Goal: Information Seeking & Learning: Learn about a topic

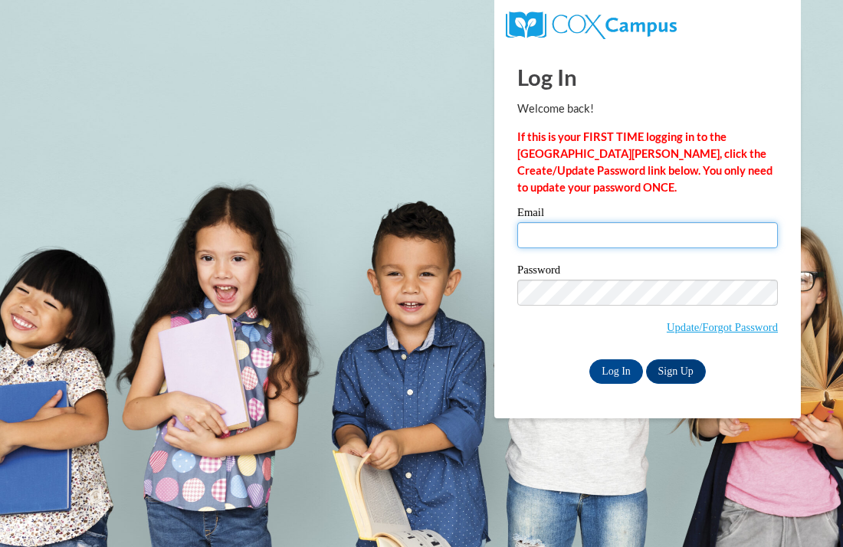
click at [531, 228] on input "Email" at bounding box center [647, 235] width 261 height 26
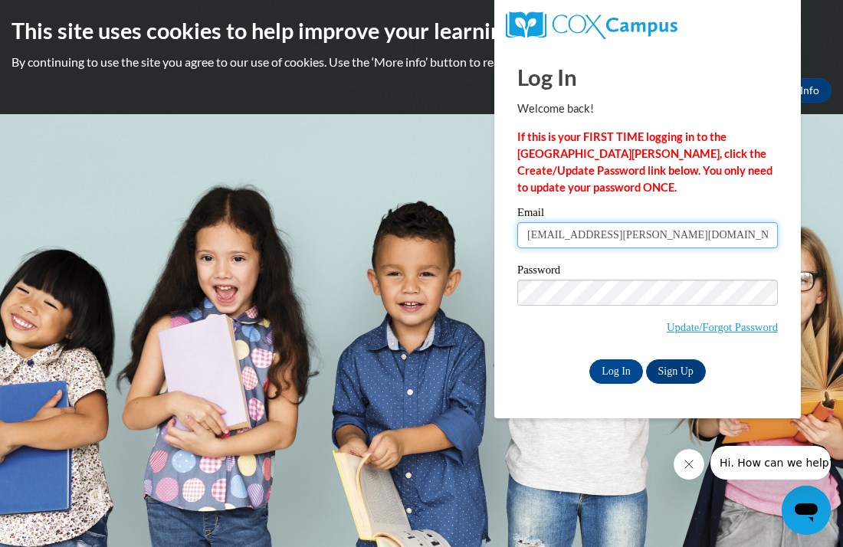
type input "salirian.thomas@ywcaatlanta.org"
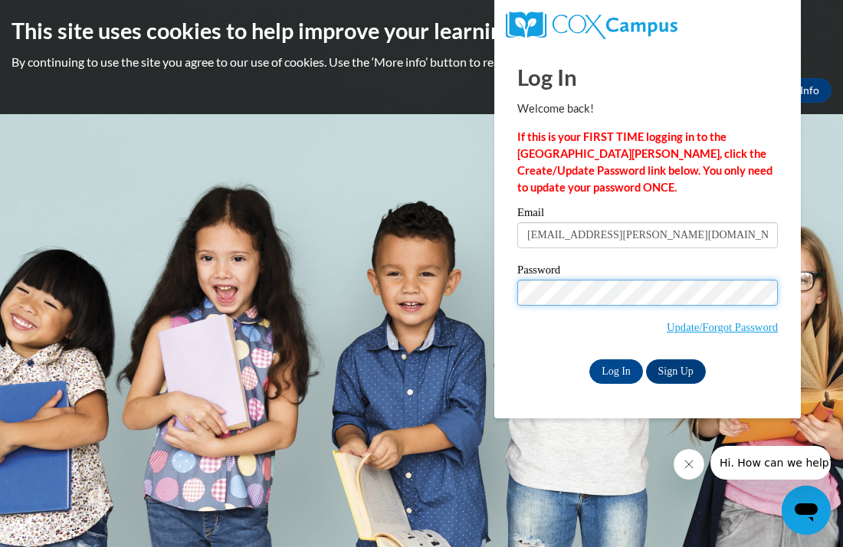
click at [590, 360] on input "Log In" at bounding box center [617, 372] width 54 height 25
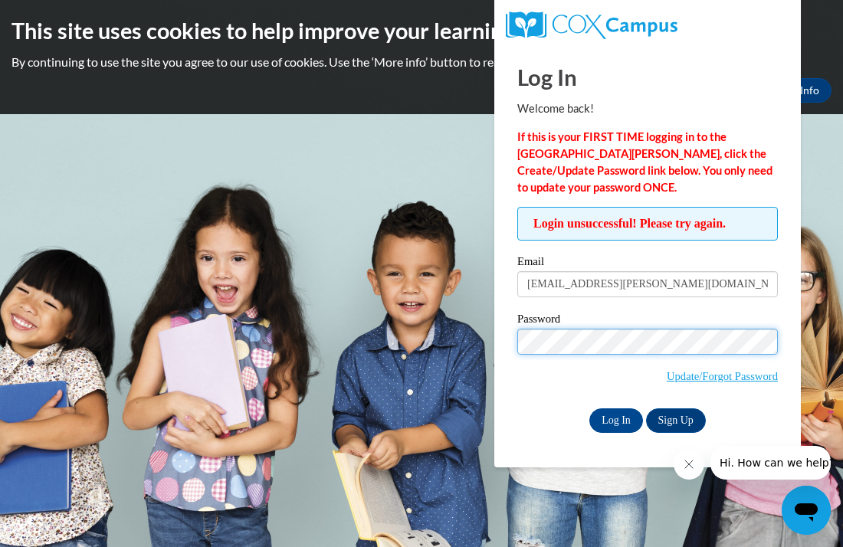
click at [590, 409] on input "Log In" at bounding box center [617, 421] width 54 height 25
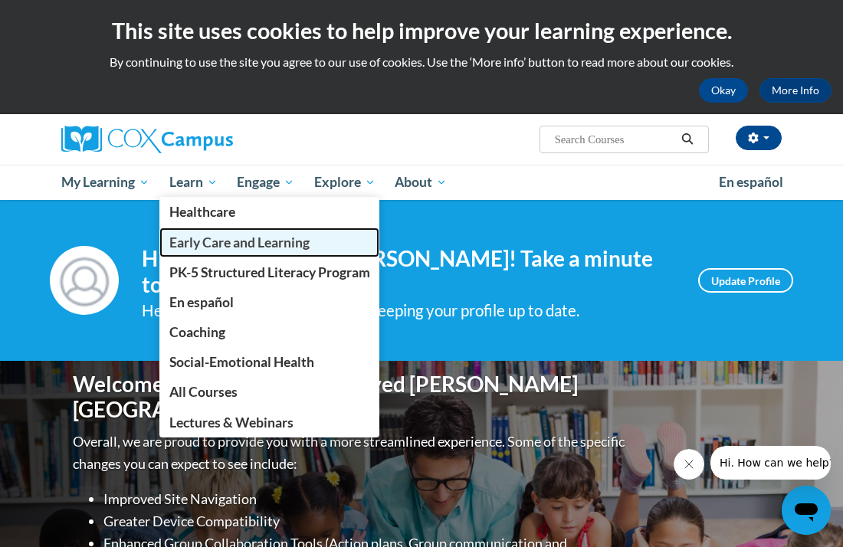
click at [194, 244] on span "Early Care and Learning" at bounding box center [239, 243] width 140 height 16
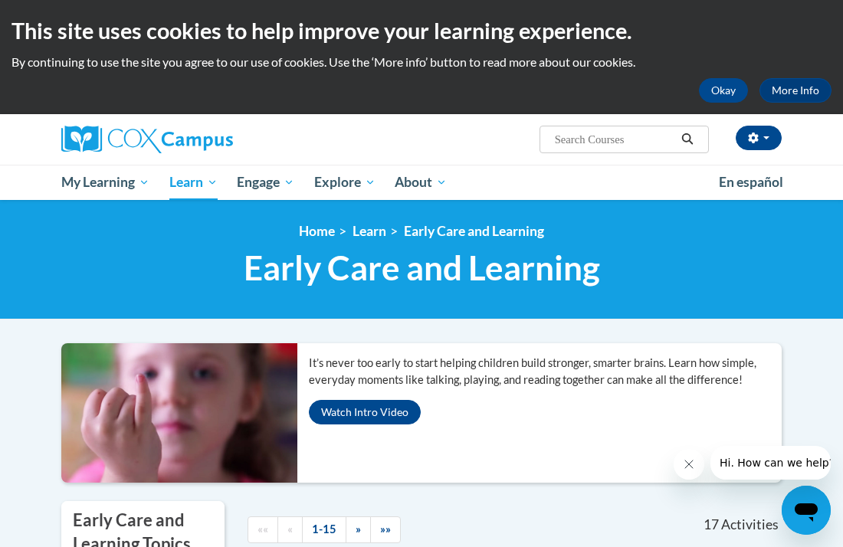
click at [723, 206] on div "<en>Home</en><fr>Accueil</fr><de>Zuhause</de><it>Casa</it><es>Casa</es><pt>Casa…" at bounding box center [421, 260] width 843 height 120
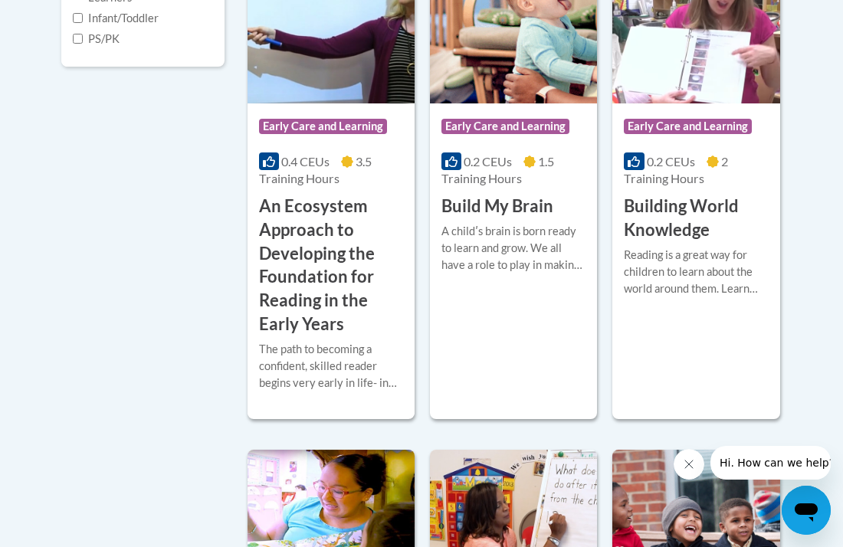
scroll to position [613, 0]
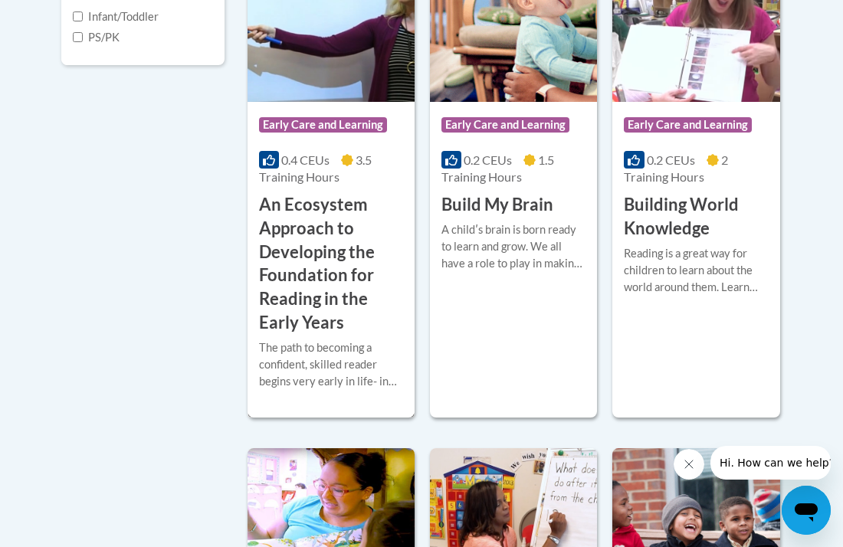
click at [268, 249] on h3 "An Ecosystem Approach to Developing the Foundation for Reading in the Early Yea…" at bounding box center [331, 264] width 144 height 142
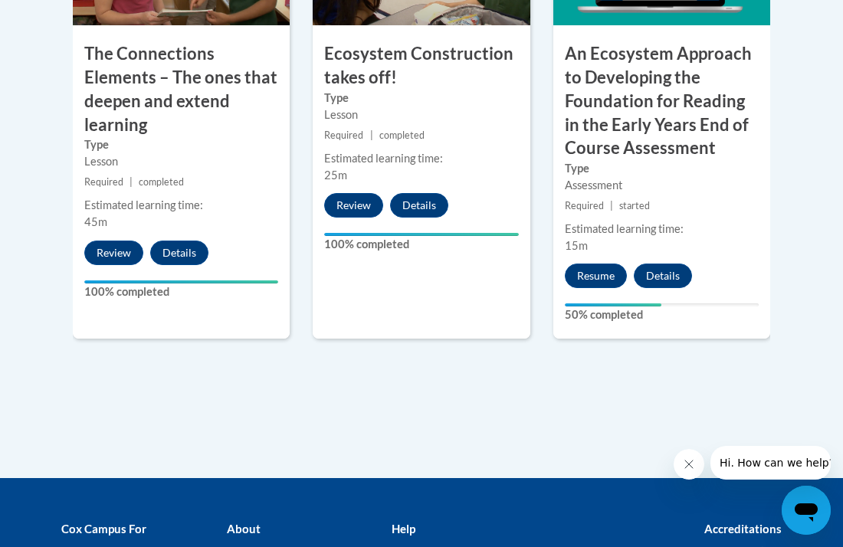
scroll to position [1625, 0]
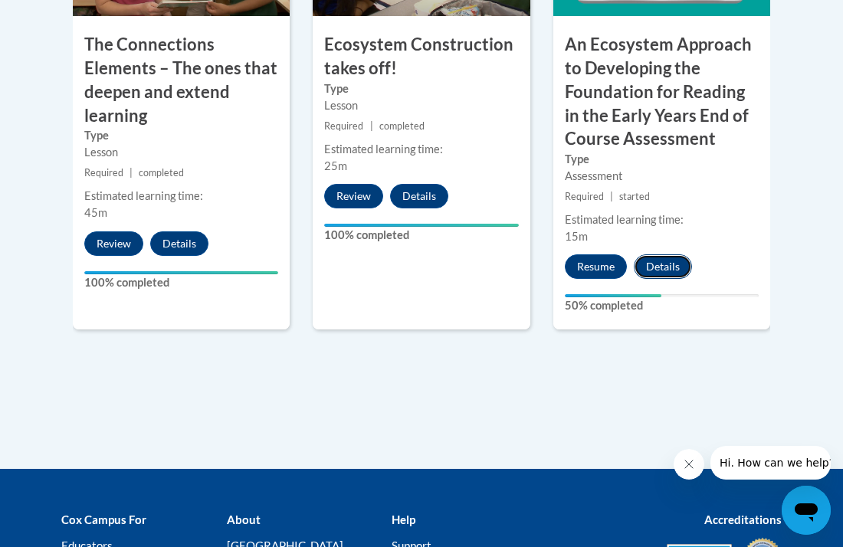
click at [647, 276] on button "Details" at bounding box center [663, 267] width 58 height 25
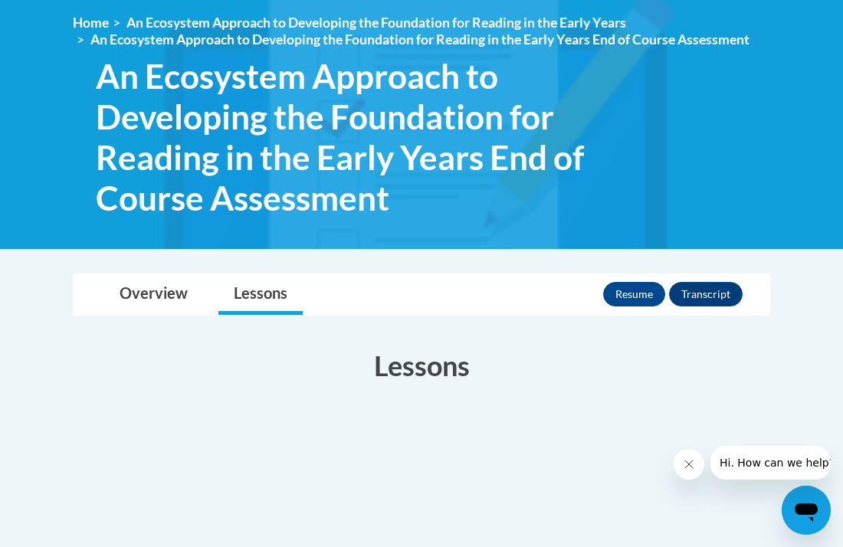
scroll to position [215, 0]
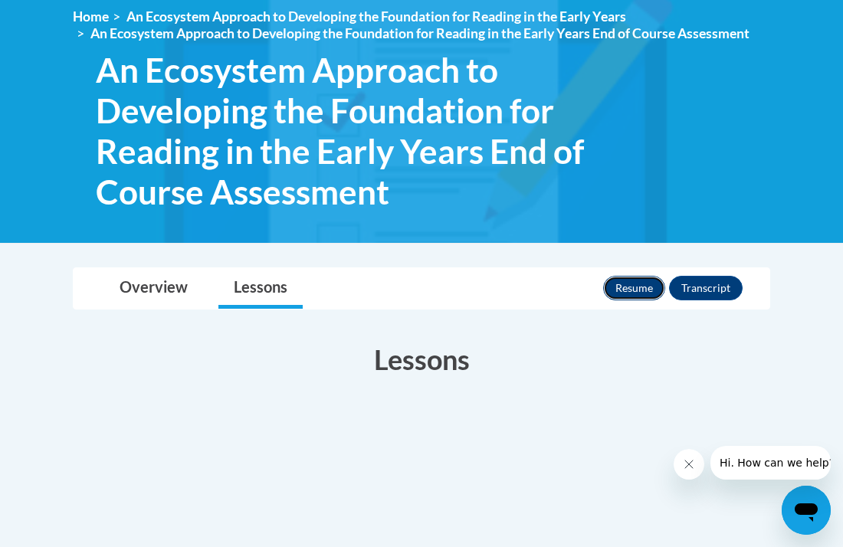
click at [633, 282] on button "Resume" at bounding box center [634, 288] width 62 height 25
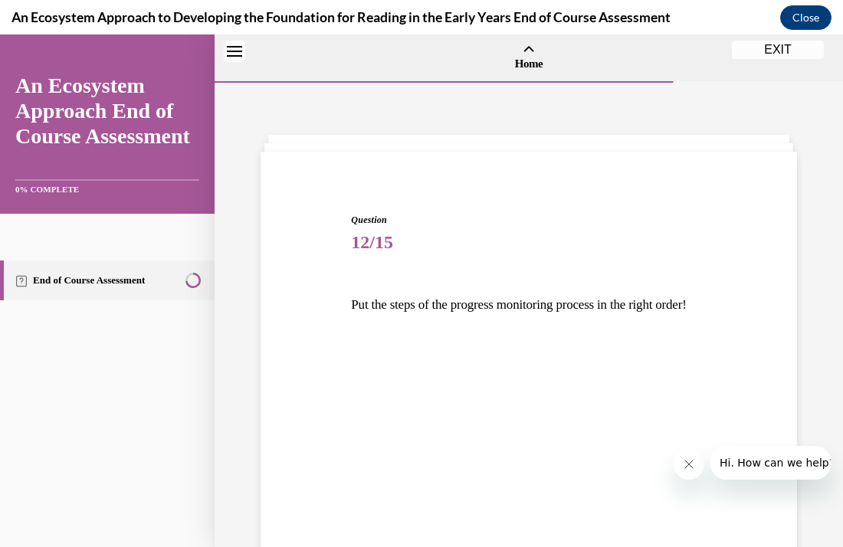
scroll to position [48, 0]
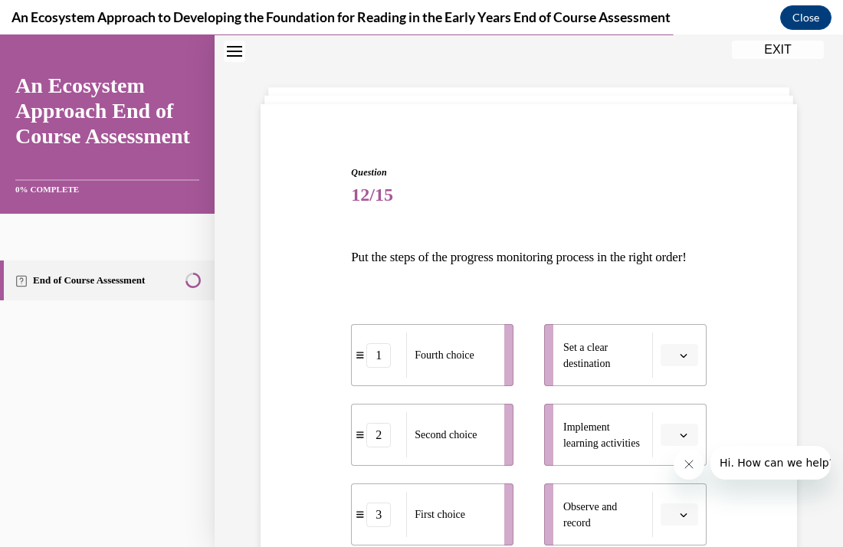
click at [633, 271] on p "Put the steps of the progress monitoring process in the right order!" at bounding box center [528, 258] width 355 height 26
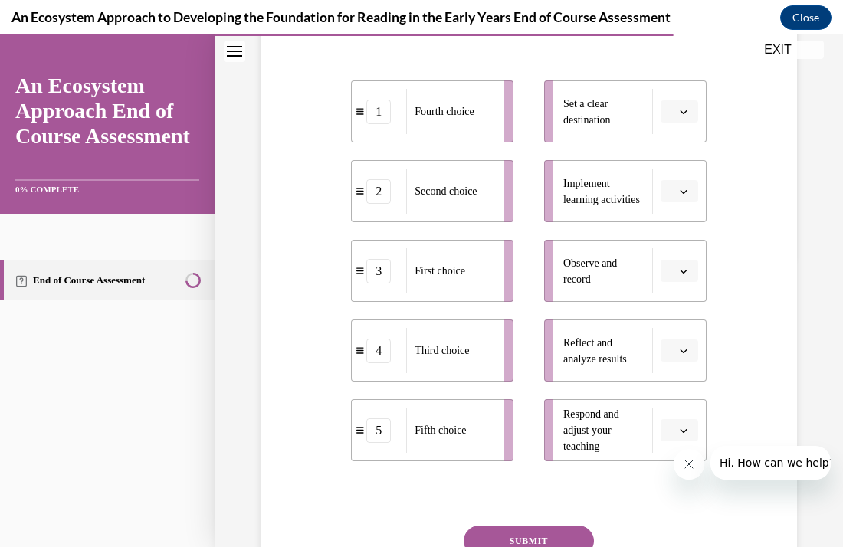
scroll to position [293, 0]
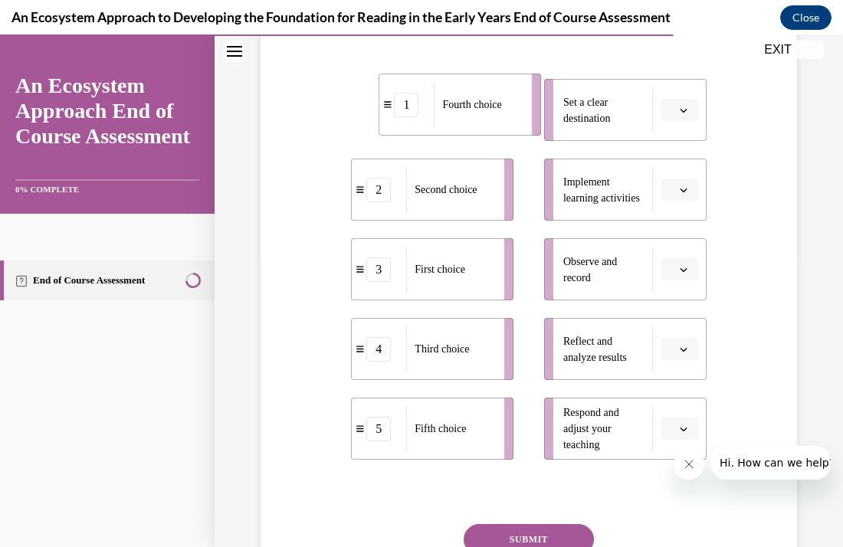
drag, startPoint x: 503, startPoint y: 155, endPoint x: 521, endPoint y: 147, distance: 19.2
click at [521, 136] on li "1 Fourth choice" at bounding box center [460, 105] width 163 height 62
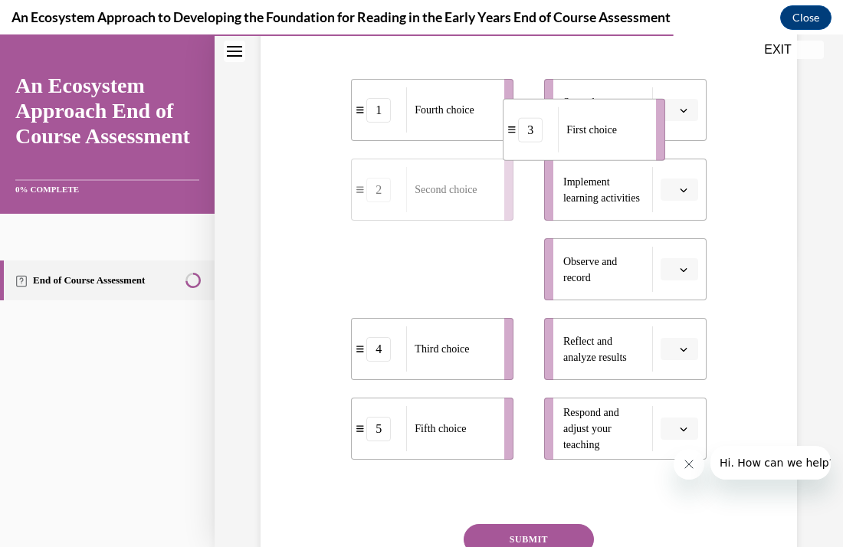
drag, startPoint x: 476, startPoint y: 272, endPoint x: 628, endPoint y: 133, distance: 206.2
click at [628, 133] on div "First choice" at bounding box center [602, 129] width 88 height 45
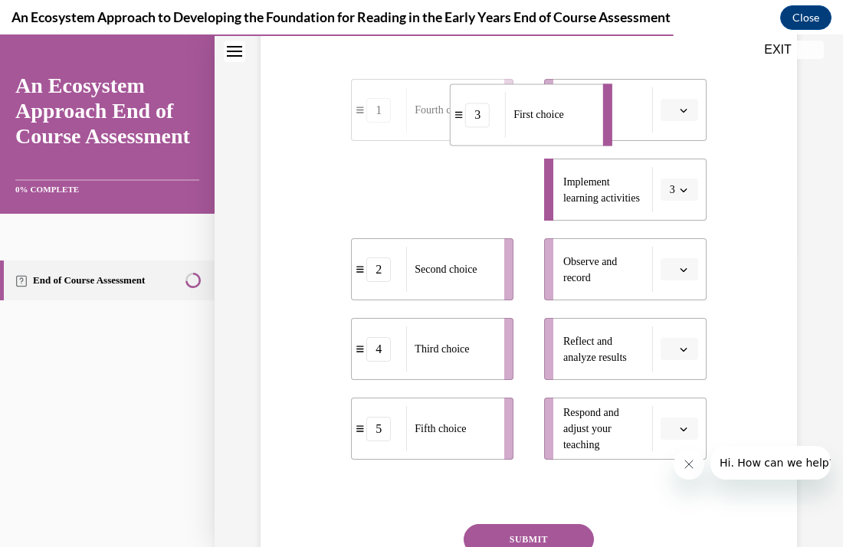
drag, startPoint x: 521, startPoint y: 206, endPoint x: 588, endPoint y: 116, distance: 112.8
click at [588, 116] on div "First choice" at bounding box center [549, 114] width 88 height 45
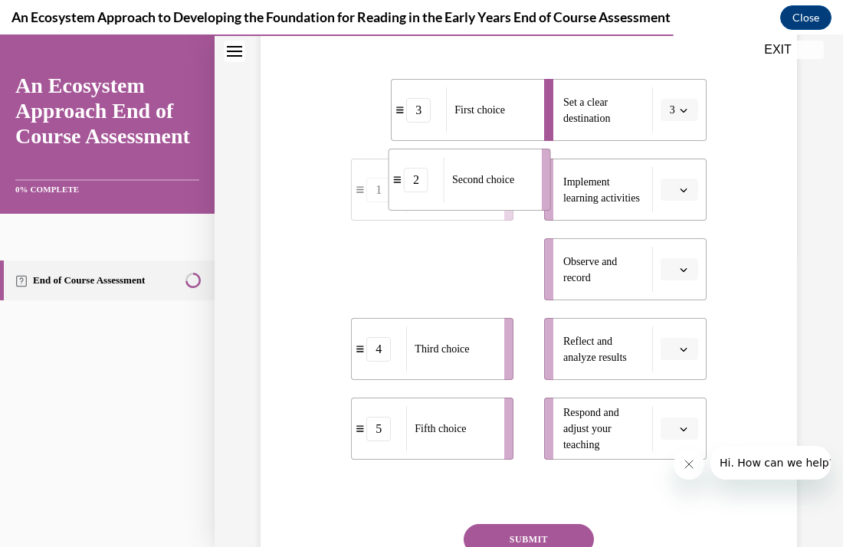
drag, startPoint x: 483, startPoint y: 298, endPoint x: 520, endPoint y: 208, distance: 97.7
click at [520, 202] on div "Second choice" at bounding box center [488, 179] width 88 height 45
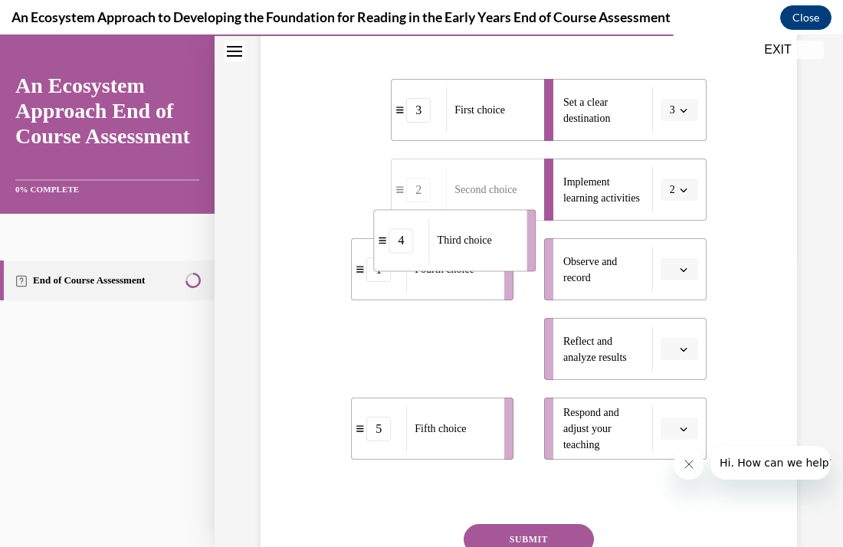
drag, startPoint x: 429, startPoint y: 369, endPoint x: 455, endPoint y: 276, distance: 96.4
click at [455, 246] on span "Third choice" at bounding box center [465, 240] width 54 height 11
click at [455, 276] on div "Fourth choice" at bounding box center [450, 269] width 88 height 45
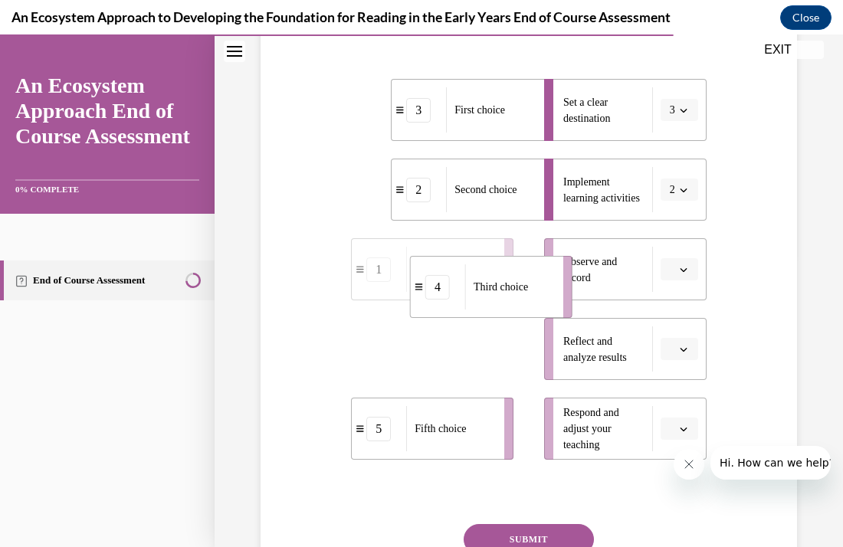
drag, startPoint x: 482, startPoint y: 362, endPoint x: 541, endPoint y: 298, distance: 86.8
click at [541, 298] on div "Third choice" at bounding box center [509, 286] width 88 height 45
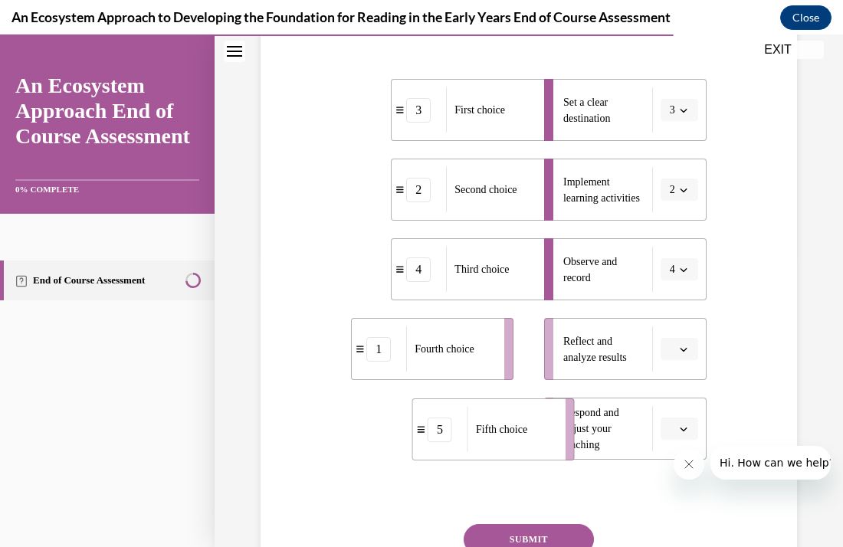
drag, startPoint x: 489, startPoint y: 470, endPoint x: 551, endPoint y: 471, distance: 62.1
click at [551, 452] on div "Fifth choice" at bounding box center [512, 429] width 88 height 45
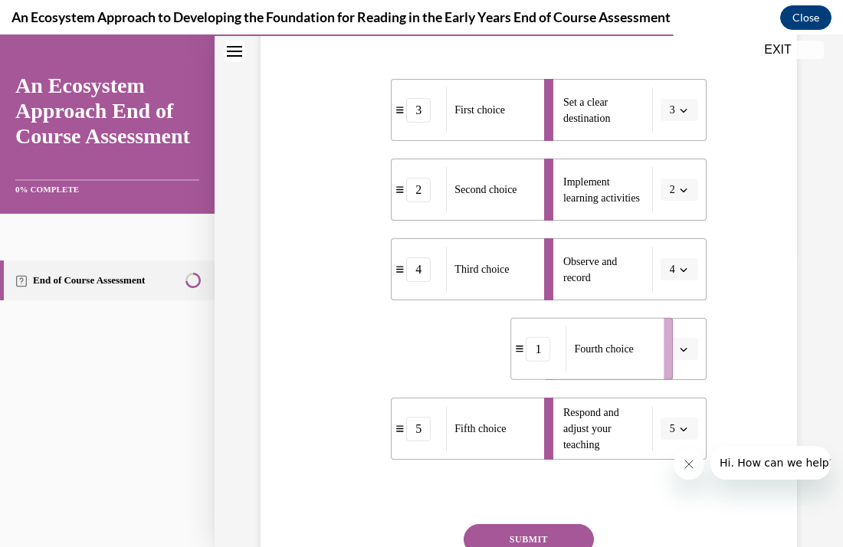
drag, startPoint x: 479, startPoint y: 385, endPoint x: 646, endPoint y: 380, distance: 166.4
click at [646, 372] on div "Fourth choice" at bounding box center [610, 349] width 88 height 45
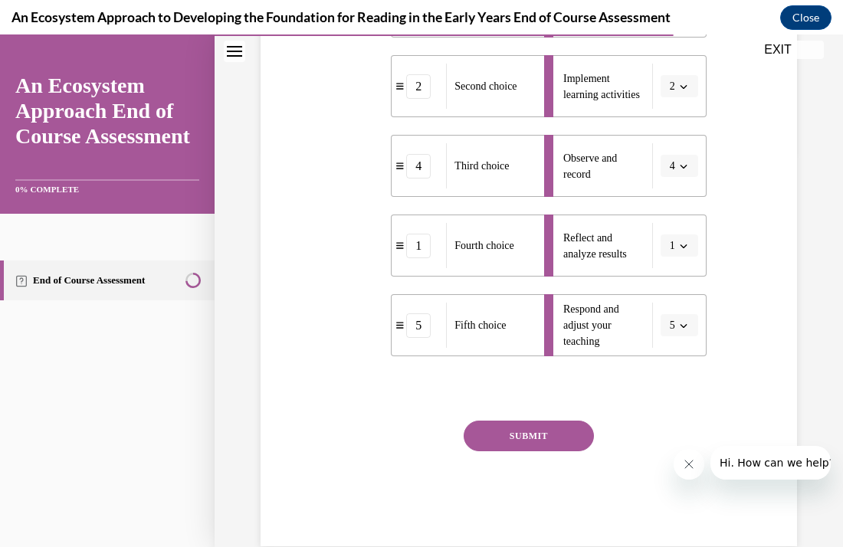
scroll to position [446, 0]
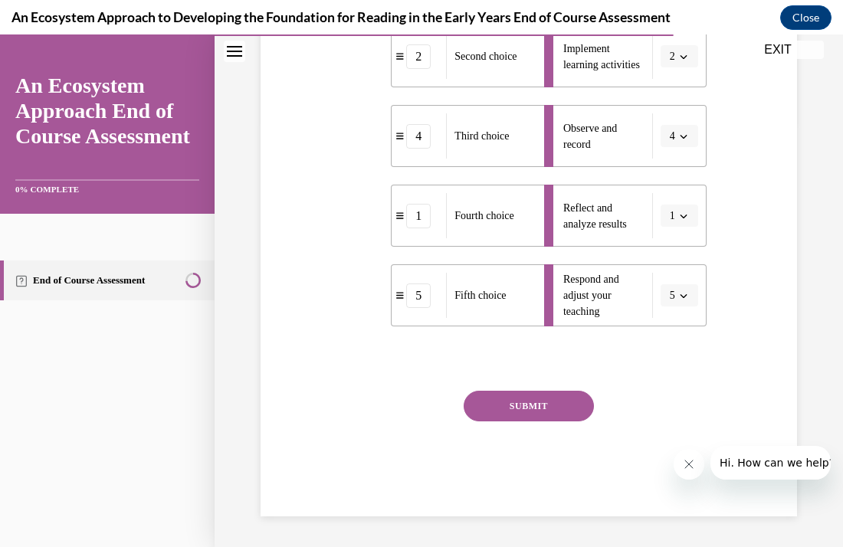
click at [534, 422] on button "SUBMIT" at bounding box center [529, 406] width 130 height 31
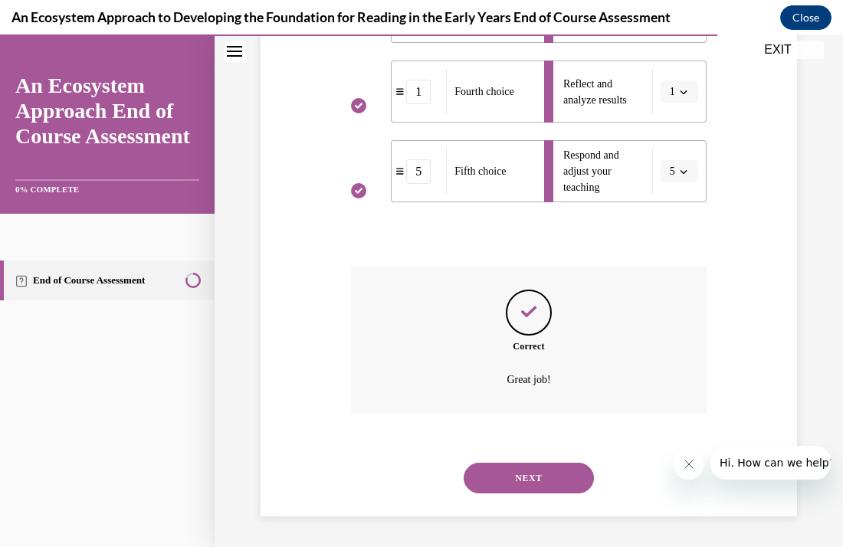
scroll to position [577, 0]
click at [532, 468] on button "NEXT" at bounding box center [529, 478] width 130 height 31
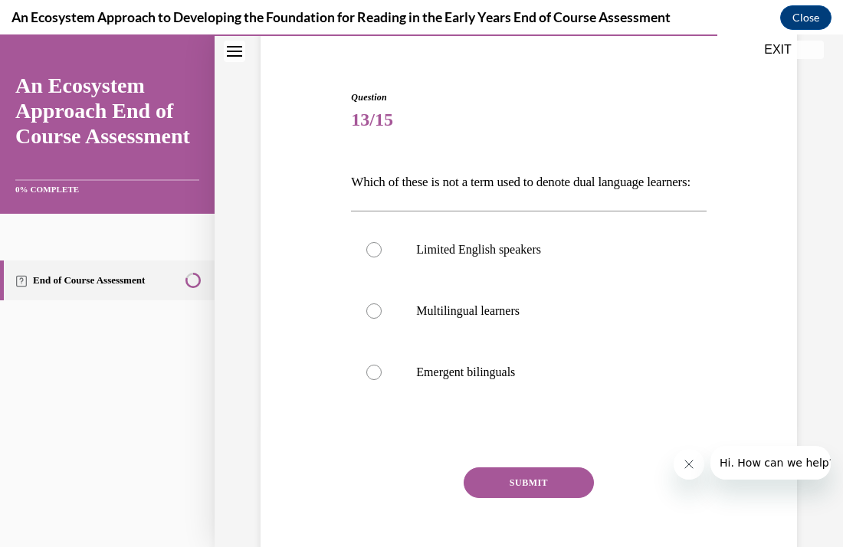
scroll to position [153, 0]
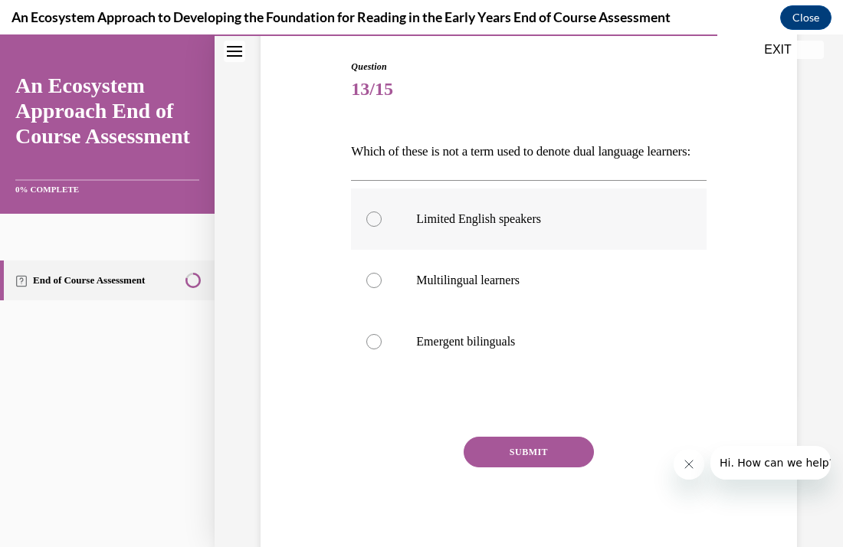
click at [449, 227] on p "Limited English speakers" at bounding box center [541, 219] width 251 height 15
click at [382, 227] on input "Limited English speakers" at bounding box center [373, 219] width 15 height 15
radio input "true"
click at [501, 468] on button "SUBMIT" at bounding box center [529, 452] width 130 height 31
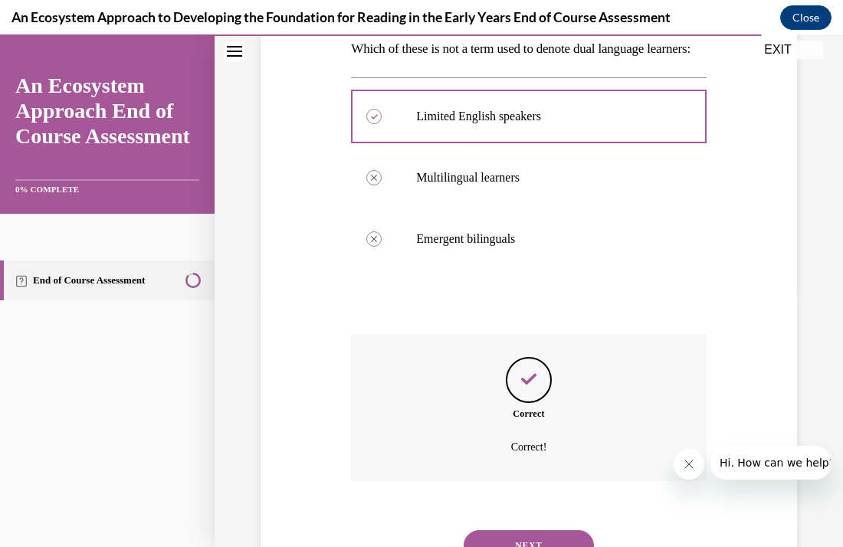
scroll to position [350, 0]
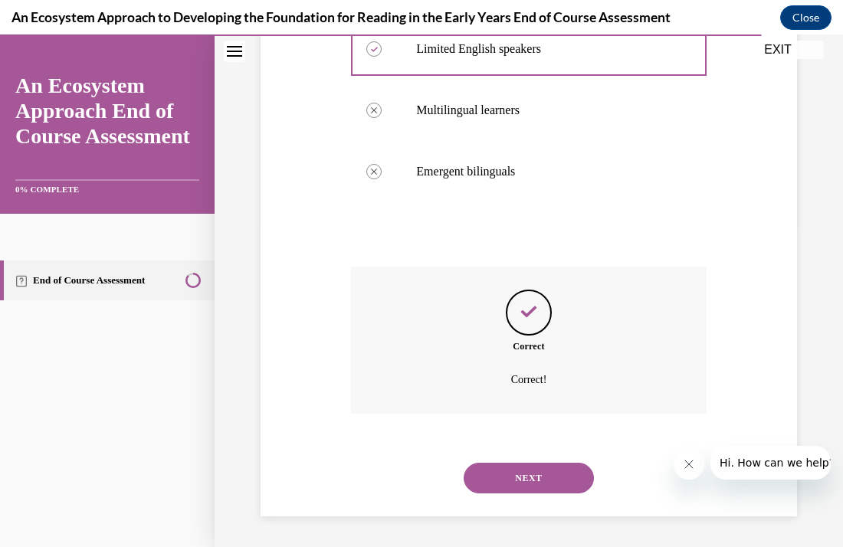
click at [504, 486] on button "NEXT" at bounding box center [529, 478] width 130 height 31
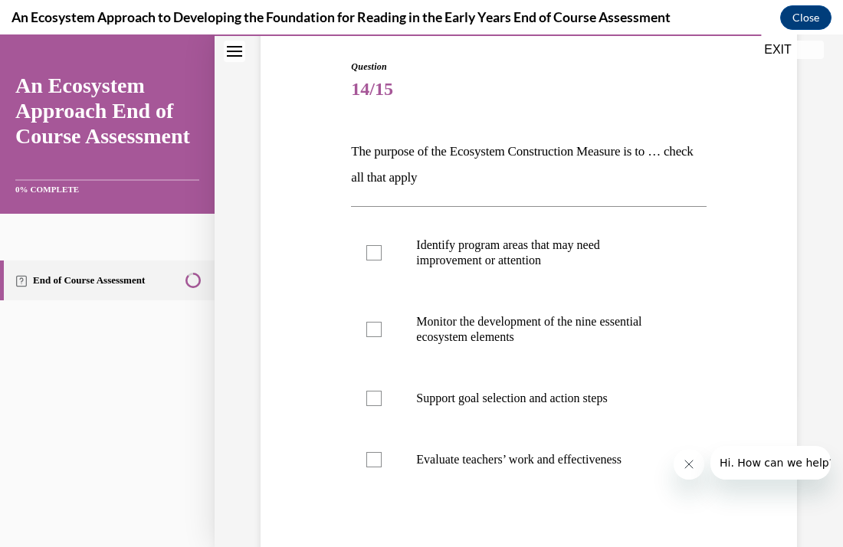
scroll to position [184, 0]
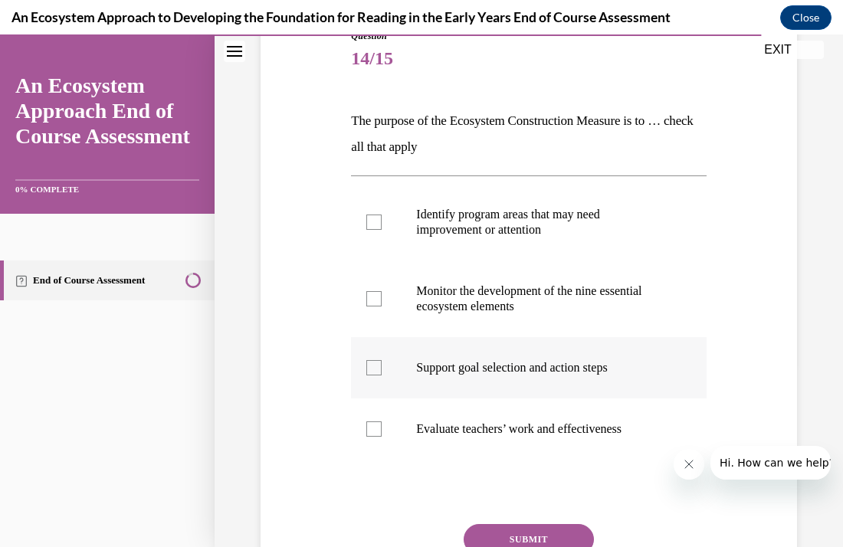
click at [376, 371] on div at bounding box center [373, 367] width 15 height 15
click at [376, 371] on input "Support goal selection and action steps" at bounding box center [373, 367] width 15 height 15
checkbox input "true"
click at [375, 222] on div at bounding box center [373, 222] width 15 height 15
click at [375, 222] on input "Identify program areas that may need improvement or attention" at bounding box center [373, 222] width 15 height 15
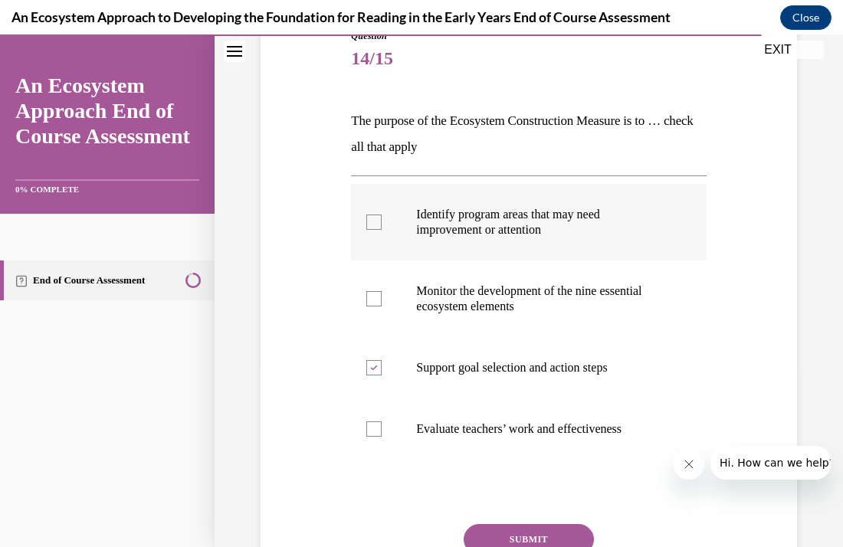
checkbox input "true"
click at [371, 301] on div at bounding box center [373, 298] width 15 height 15
click at [371, 301] on input "Monitor the development of the nine essential ecosystem elements" at bounding box center [373, 298] width 15 height 15
checkbox input "true"
click at [537, 528] on button "SUBMIT" at bounding box center [529, 539] width 130 height 31
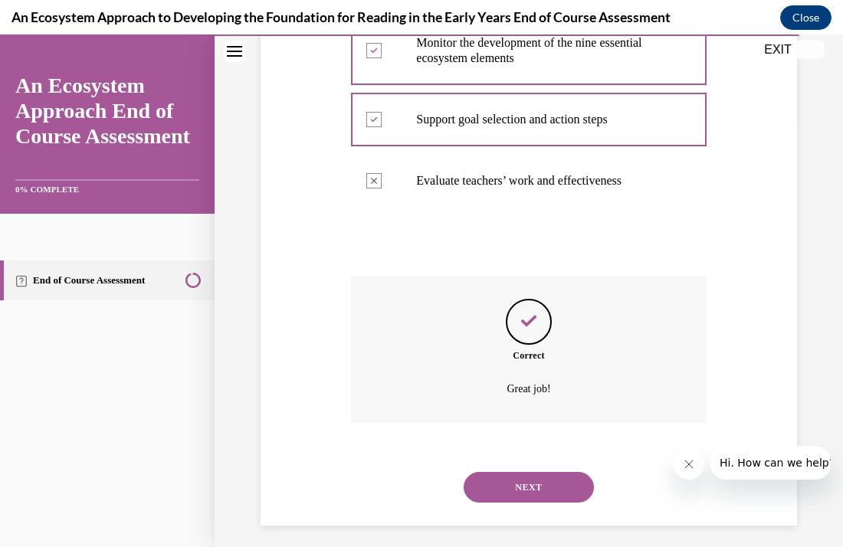
scroll to position [442, 0]
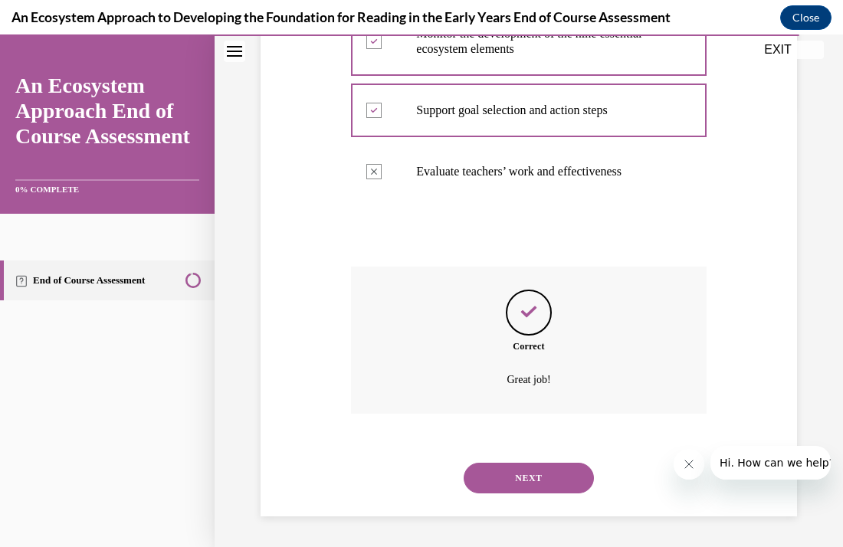
click at [511, 475] on button "NEXT" at bounding box center [529, 478] width 130 height 31
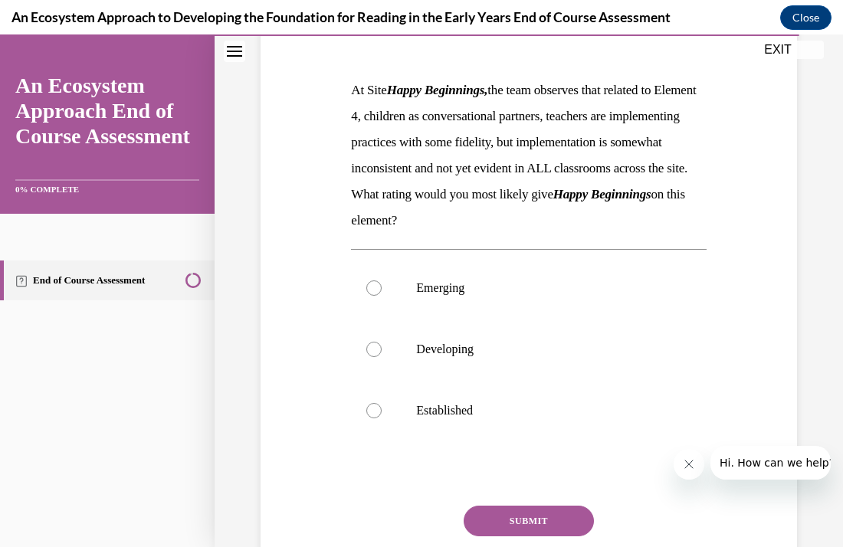
scroll to position [245, 0]
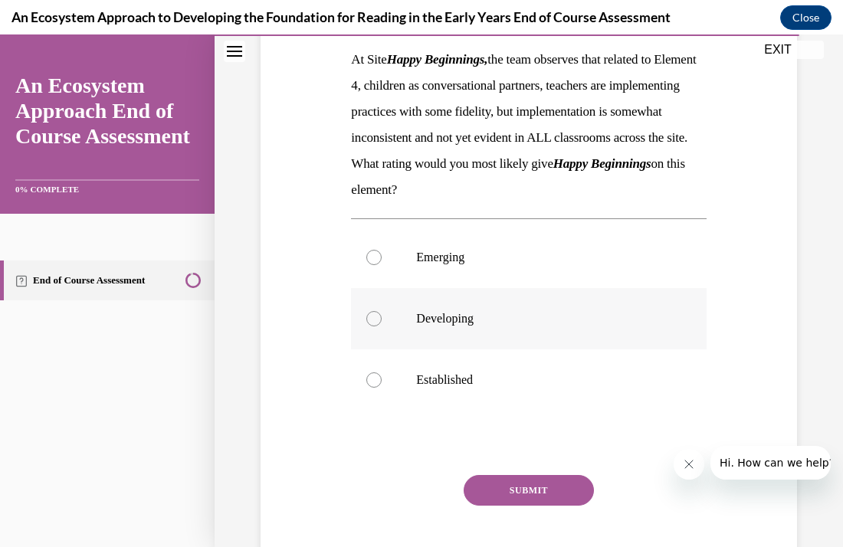
click at [408, 331] on label "Developing" at bounding box center [528, 318] width 355 height 61
click at [382, 327] on input "Developing" at bounding box center [373, 318] width 15 height 15
radio input "true"
click at [500, 506] on button "SUBMIT" at bounding box center [529, 490] width 130 height 31
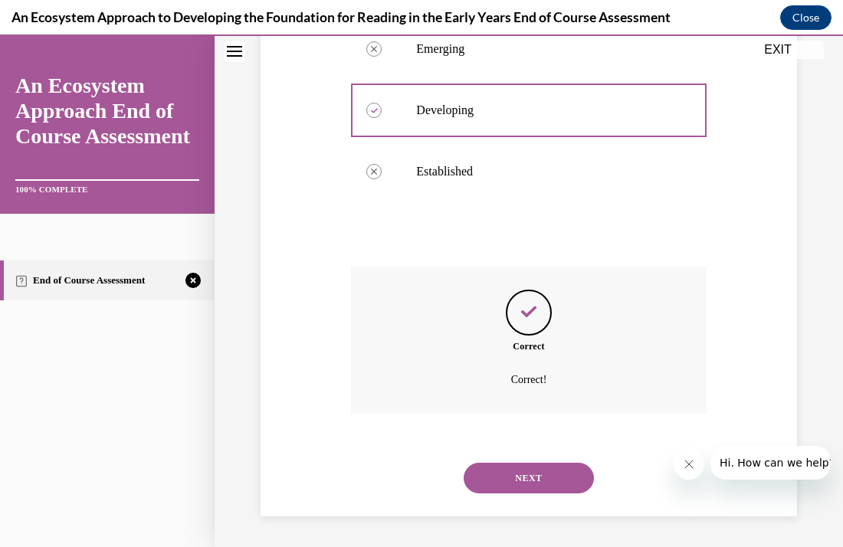
scroll to position [479, 0]
click at [504, 475] on button "NEXT" at bounding box center [529, 478] width 130 height 31
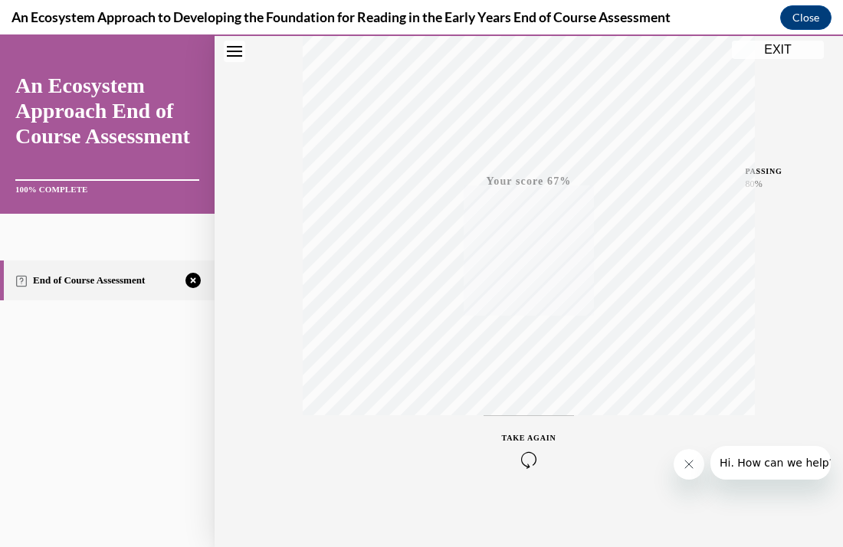
scroll to position [273, 0]
click at [552, 421] on button "TAKE AGAIN" at bounding box center [529, 443] width 91 height 69
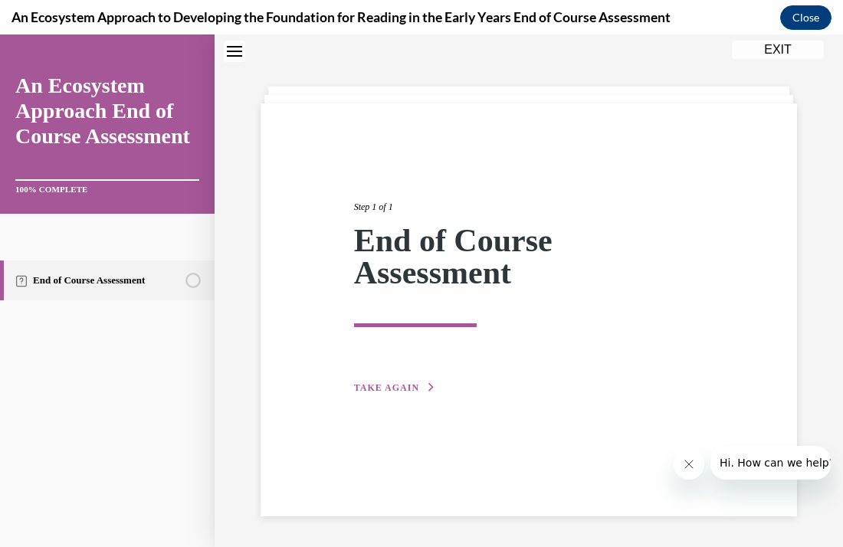
click at [377, 388] on span "TAKE AGAIN" at bounding box center [386, 388] width 65 height 11
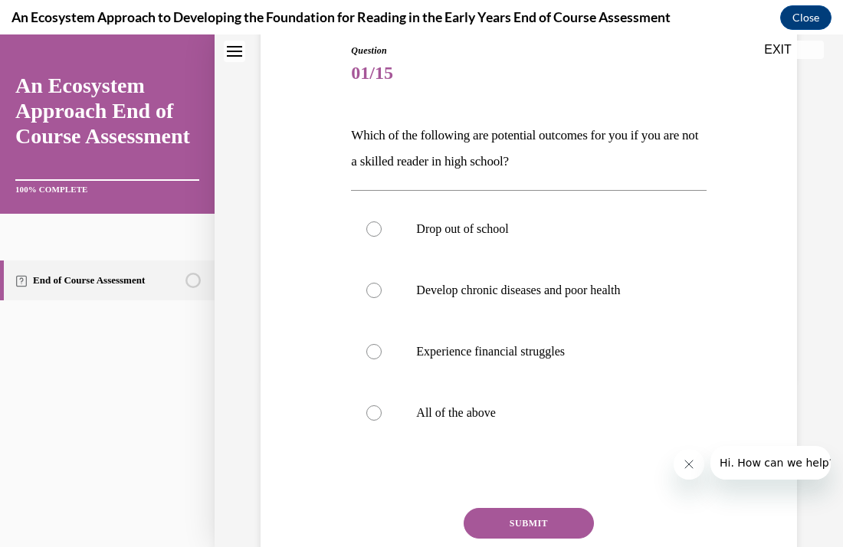
scroll to position [171, 0]
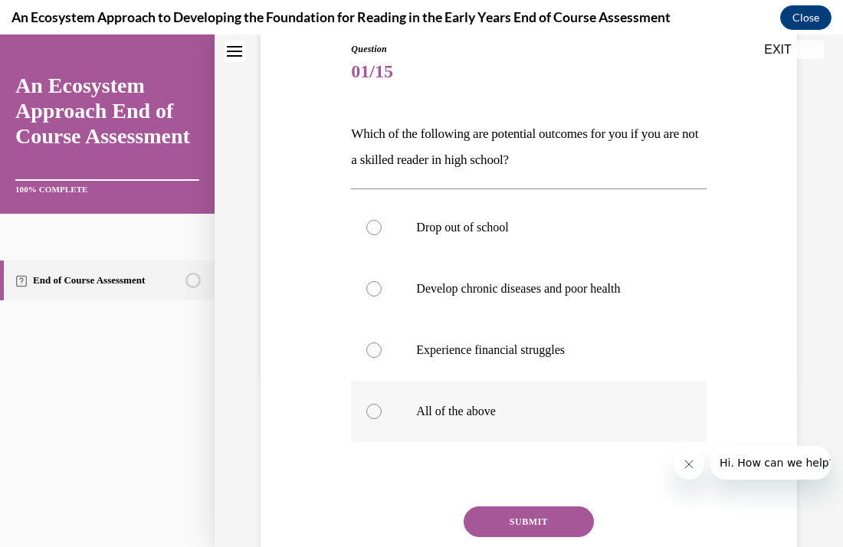
click at [372, 402] on label "All of the above" at bounding box center [528, 411] width 355 height 61
click at [372, 404] on input "All of the above" at bounding box center [373, 411] width 15 height 15
radio input "true"
click at [511, 511] on button "SUBMIT" at bounding box center [529, 522] width 130 height 31
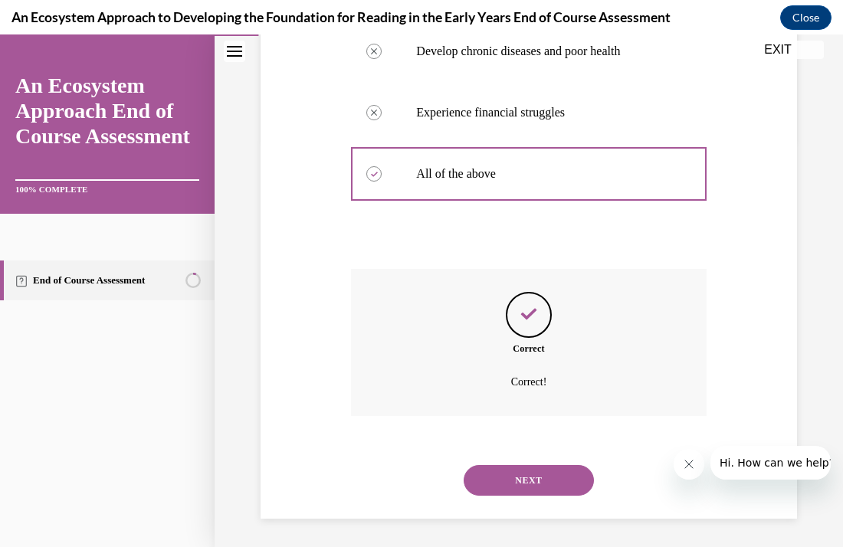
scroll to position [411, 0]
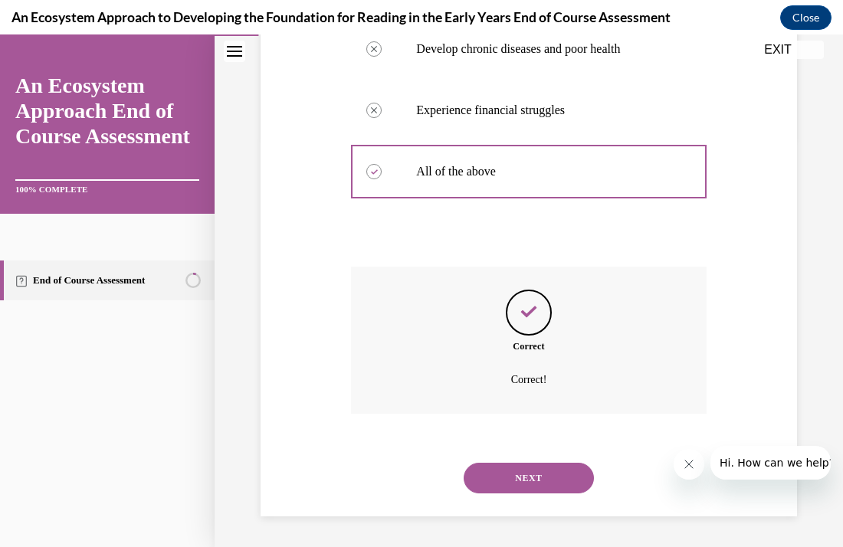
click at [494, 488] on button "NEXT" at bounding box center [529, 478] width 130 height 31
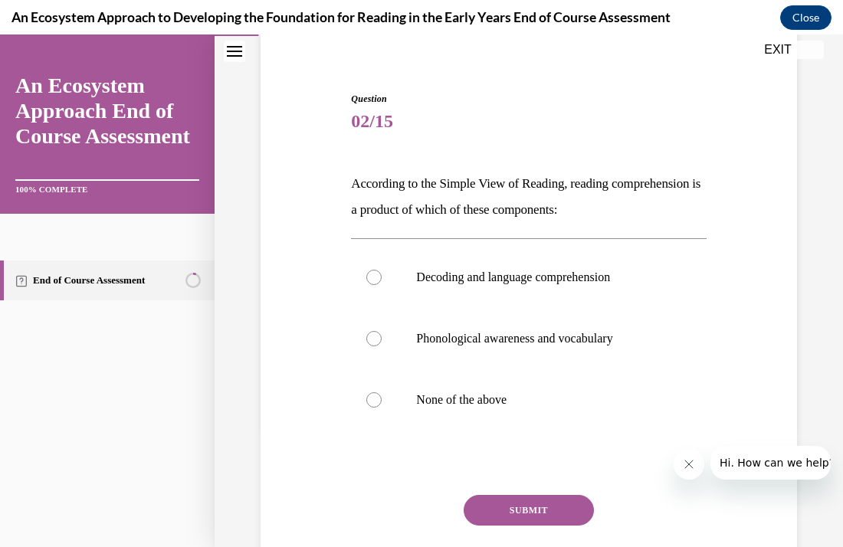
scroll to position [153, 0]
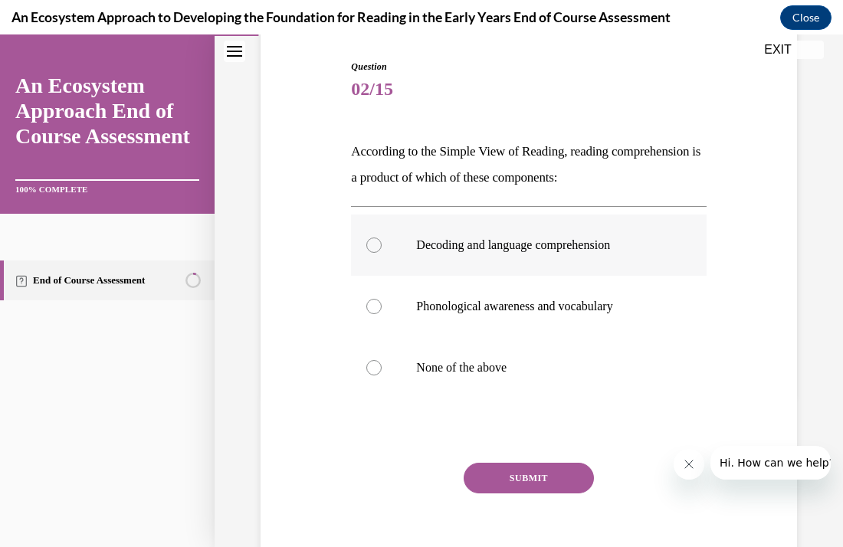
click at [614, 250] on p "Decoding and language comprehension" at bounding box center [541, 245] width 251 height 15
click at [382, 250] on input "Decoding and language comprehension" at bounding box center [373, 245] width 15 height 15
radio input "true"
click at [614, 250] on p "Decoding and language comprehension" at bounding box center [541, 245] width 251 height 15
click at [382, 250] on input "Decoding and language comprehension" at bounding box center [373, 245] width 15 height 15
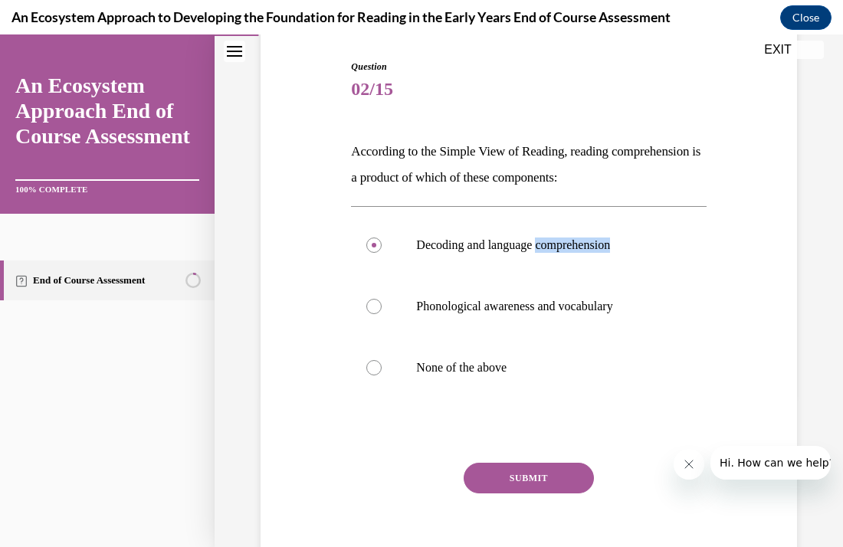
click at [541, 481] on button "SUBMIT" at bounding box center [529, 478] width 130 height 31
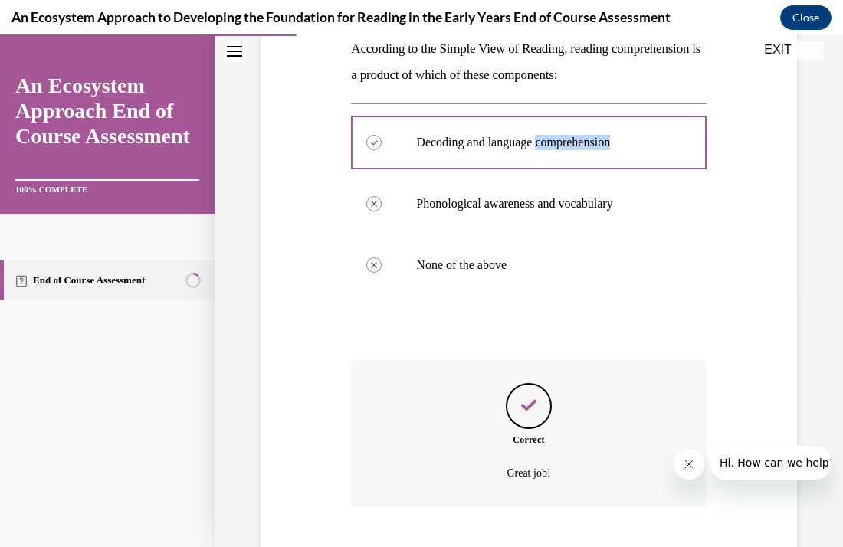
scroll to position [350, 0]
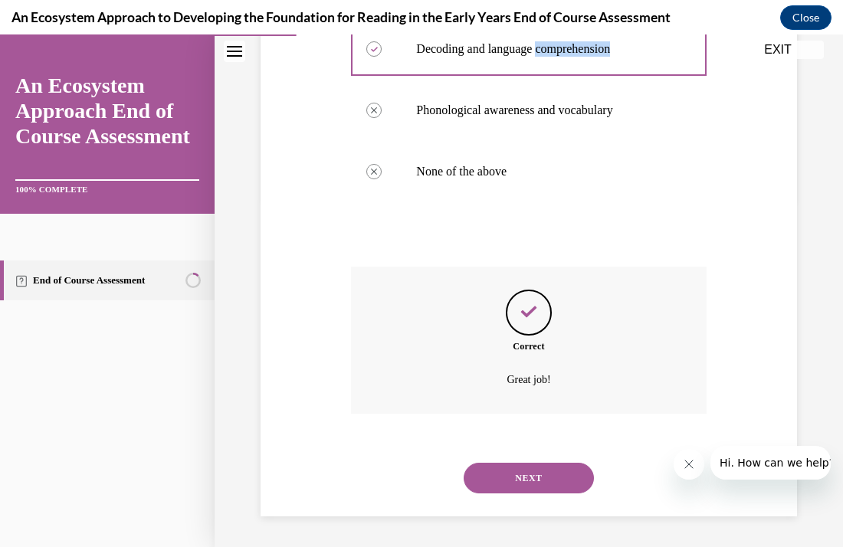
click at [527, 481] on button "NEXT" at bounding box center [529, 478] width 130 height 31
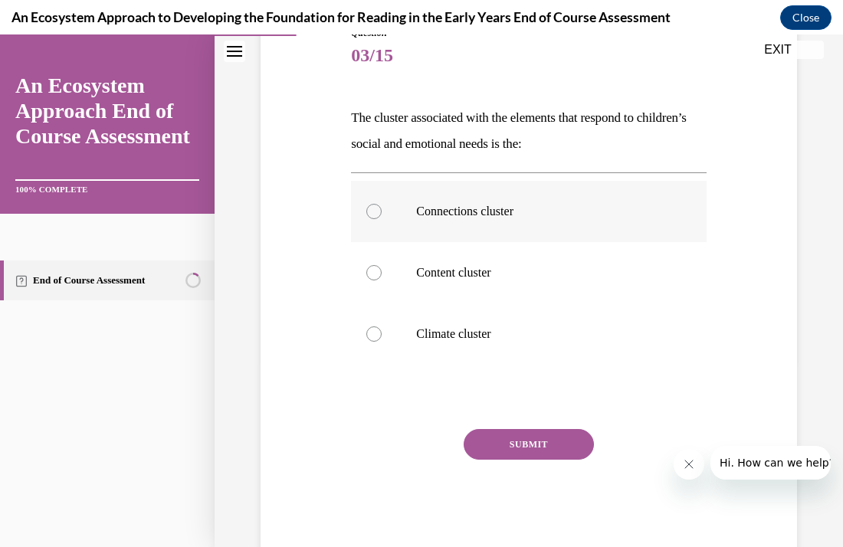
scroll to position [184, 0]
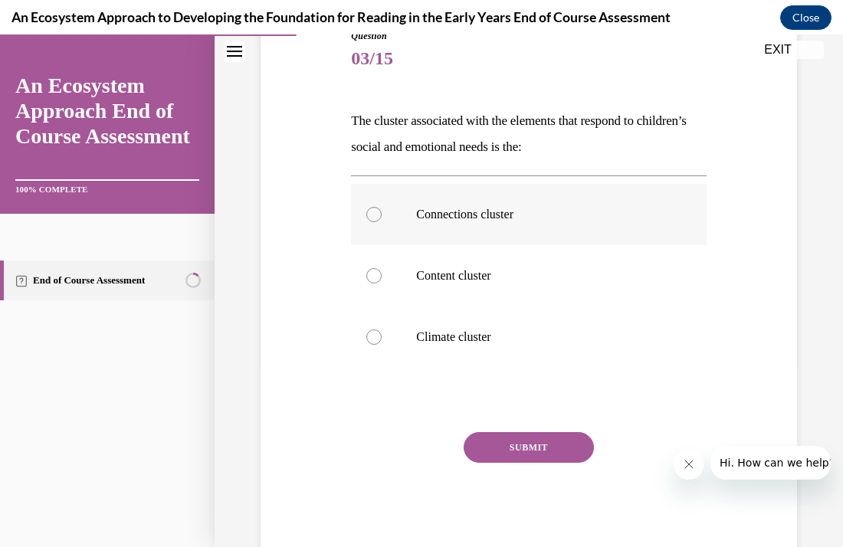
click at [378, 214] on div at bounding box center [373, 214] width 15 height 15
click at [378, 214] on input "Connections cluster" at bounding box center [373, 214] width 15 height 15
radio input "true"
click at [505, 439] on button "SUBMIT" at bounding box center [529, 447] width 130 height 31
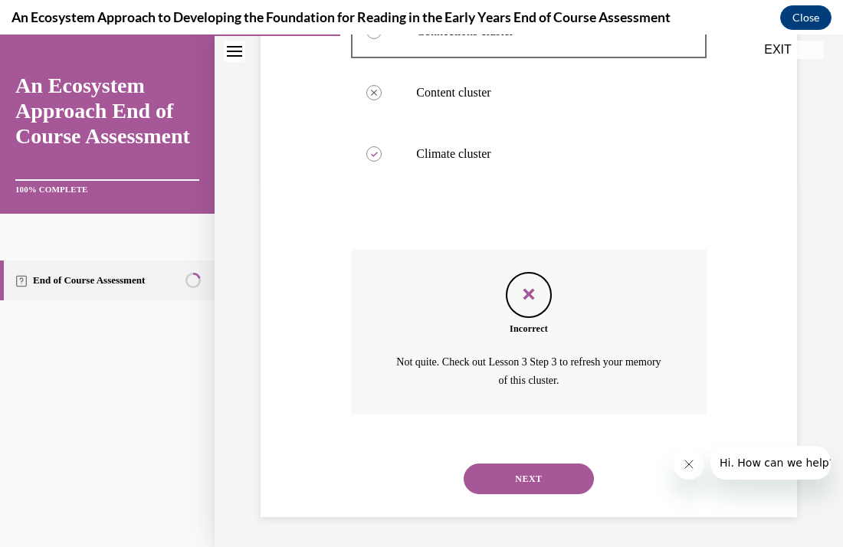
scroll to position [368, 0]
click at [492, 475] on button "NEXT" at bounding box center [529, 478] width 130 height 31
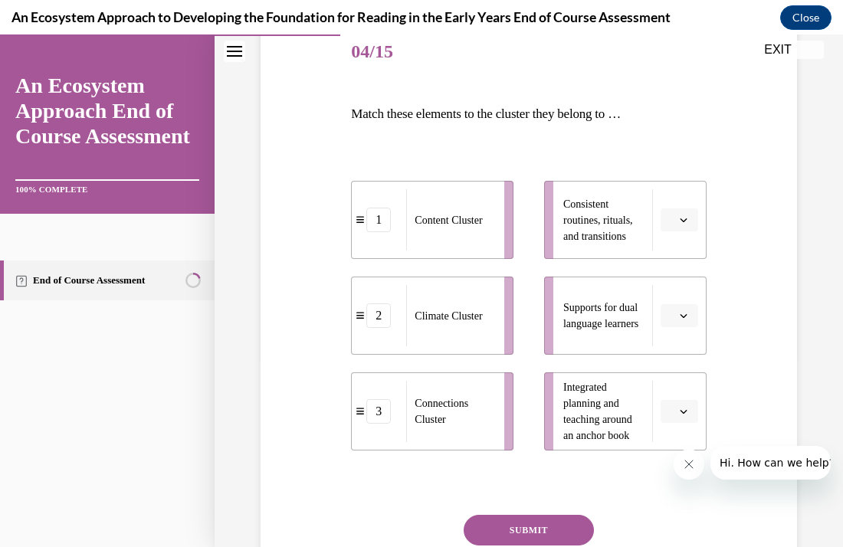
scroll to position [192, 0]
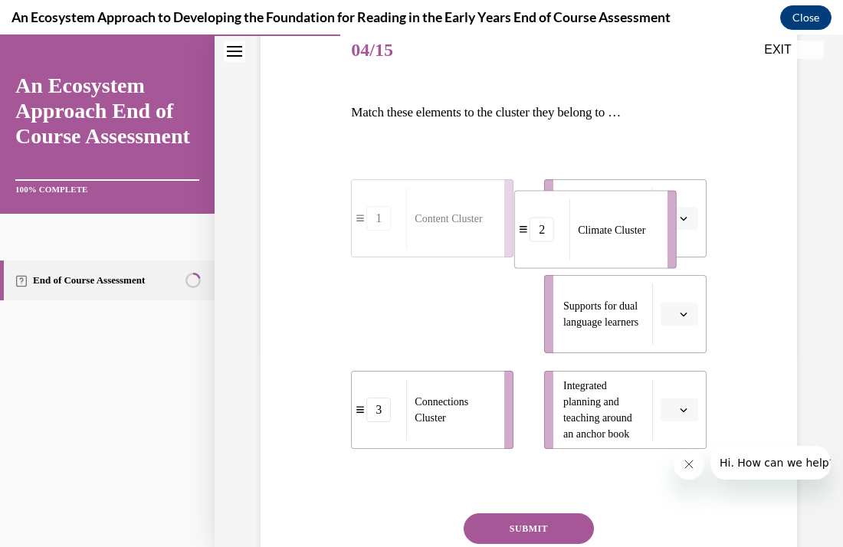
drag, startPoint x: 474, startPoint y: 305, endPoint x: 640, endPoint y: 218, distance: 187.6
click at [640, 222] on span "Climate Cluster" at bounding box center [611, 230] width 67 height 16
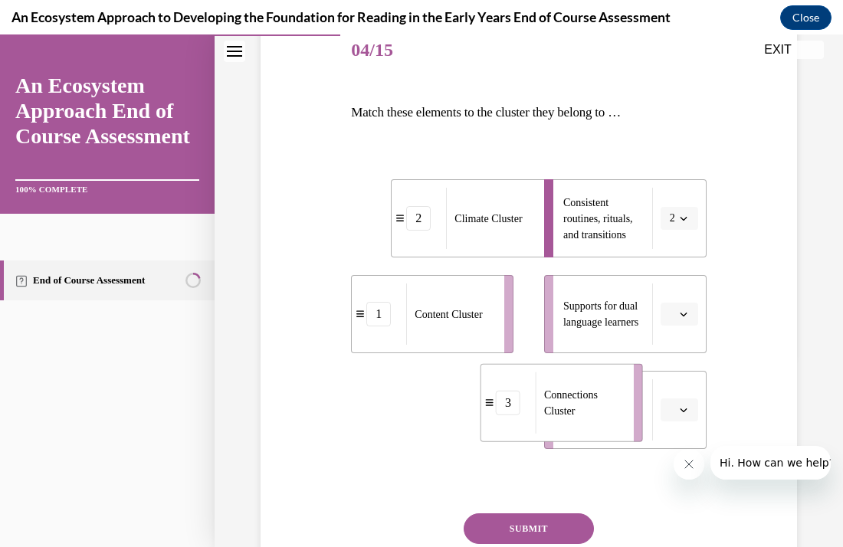
drag, startPoint x: 480, startPoint y: 409, endPoint x: 609, endPoint y: 402, distance: 129.0
click at [609, 402] on span "Connections Cluster" at bounding box center [584, 403] width 80 height 32
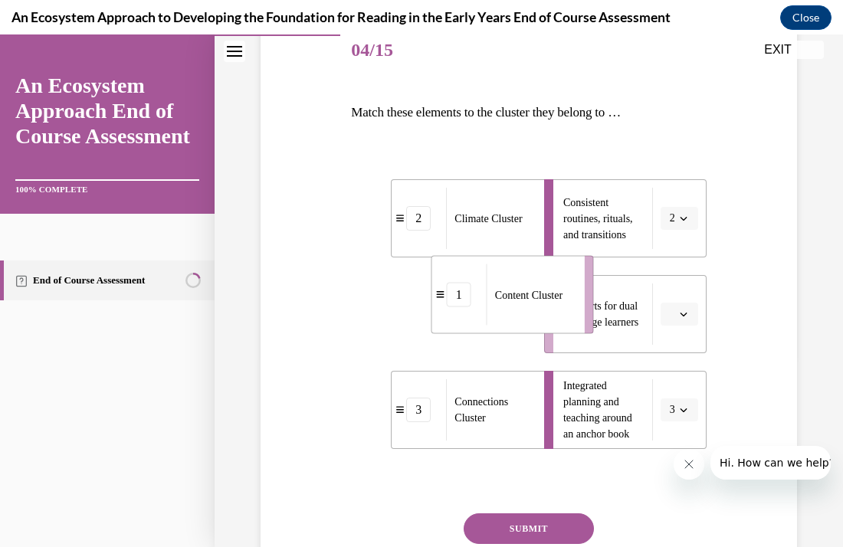
drag, startPoint x: 504, startPoint y: 334, endPoint x: 586, endPoint y: 317, distance: 83.7
click at [586, 317] on li "1 Content Cluster" at bounding box center [513, 295] width 163 height 78
click at [512, 532] on button "SUBMIT" at bounding box center [529, 529] width 130 height 31
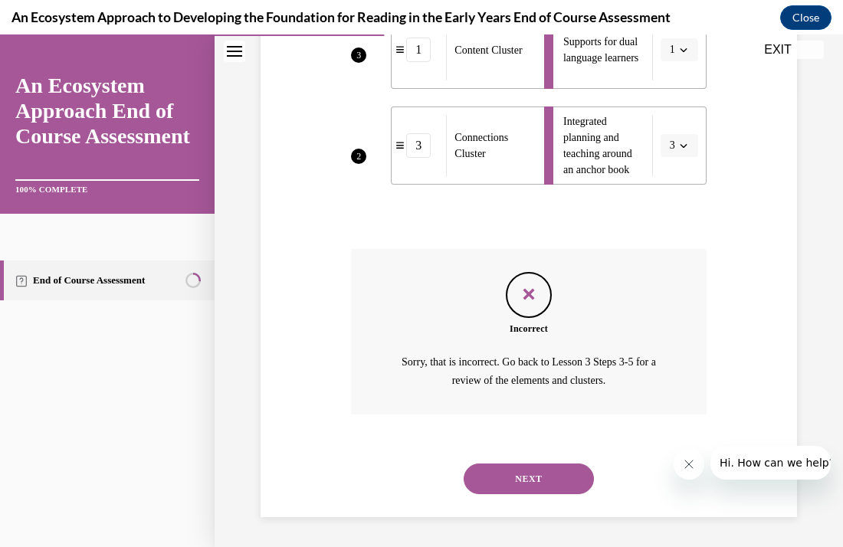
scroll to position [457, 0]
click at [510, 472] on button "NEXT" at bounding box center [529, 479] width 130 height 31
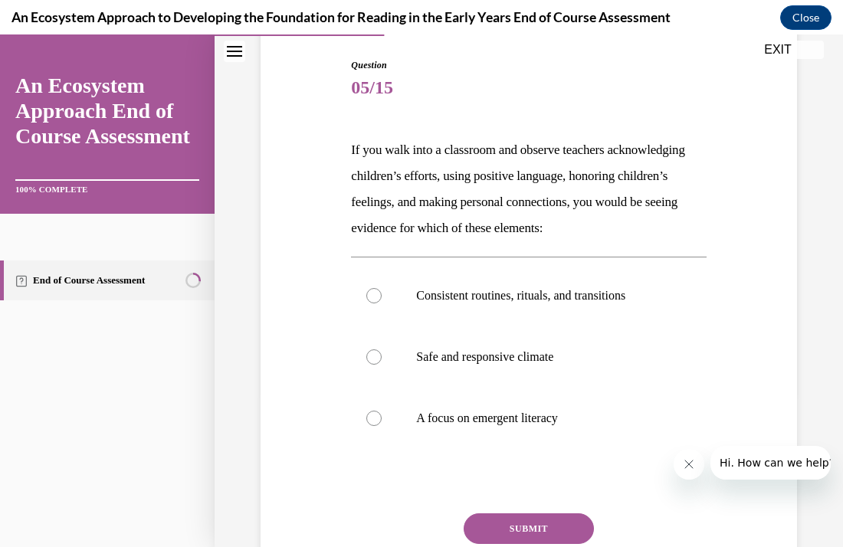
scroll to position [184, 0]
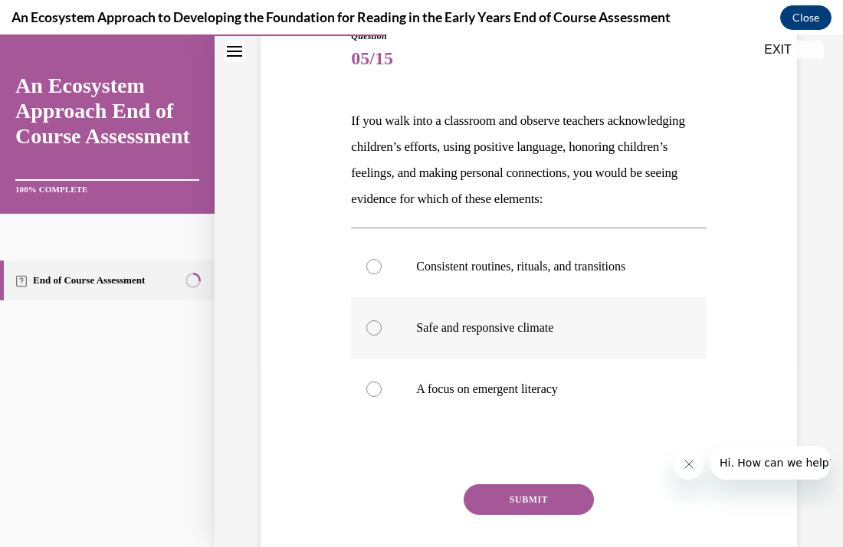
click at [557, 320] on p "Safe and responsive climate" at bounding box center [541, 327] width 251 height 15
click at [382, 320] on input "Safe and responsive climate" at bounding box center [373, 327] width 15 height 15
radio input "true"
click at [525, 507] on button "SUBMIT" at bounding box center [529, 500] width 130 height 31
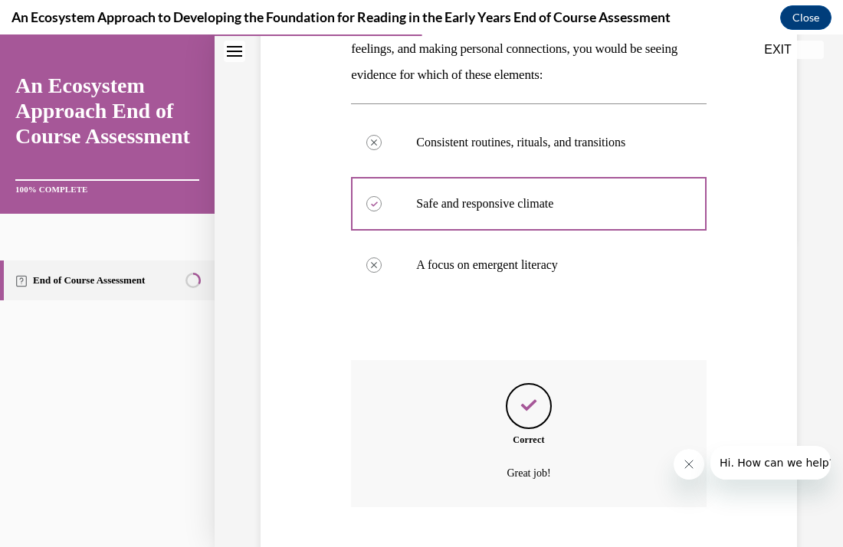
scroll to position [402, 0]
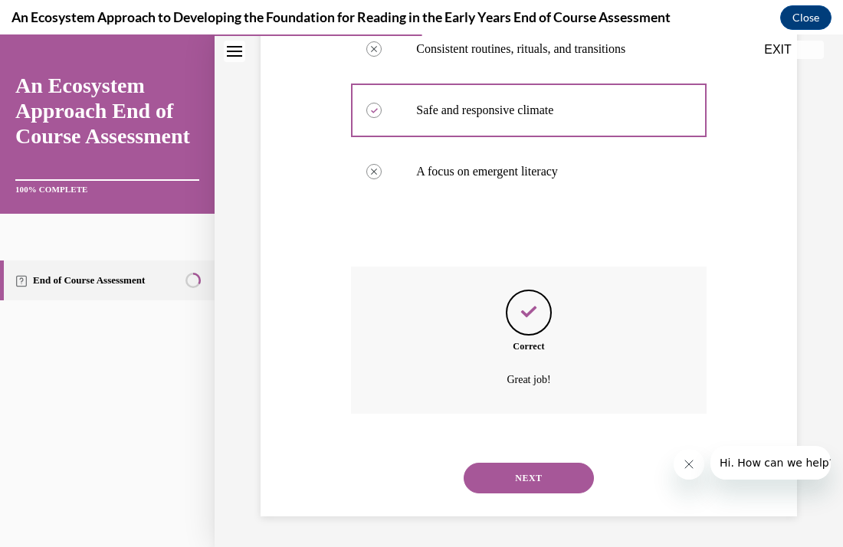
click at [527, 480] on button "NEXT" at bounding box center [529, 478] width 130 height 31
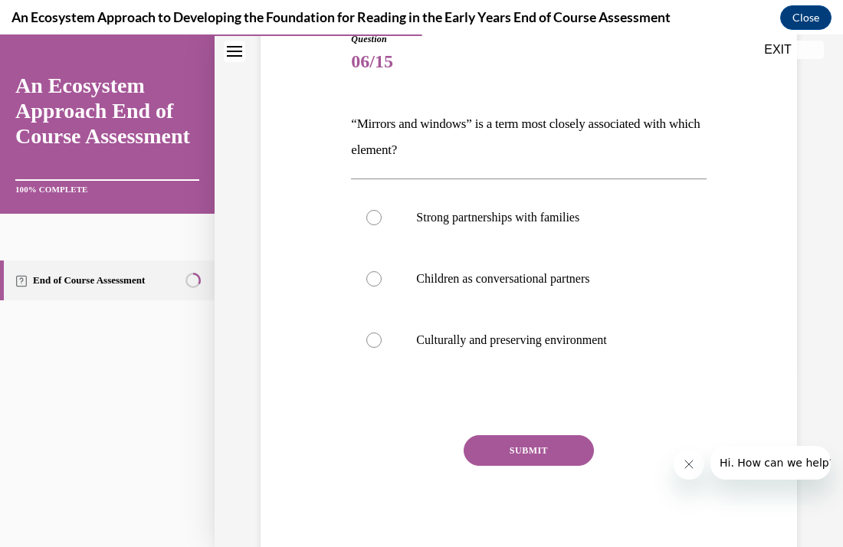
scroll to position [184, 0]
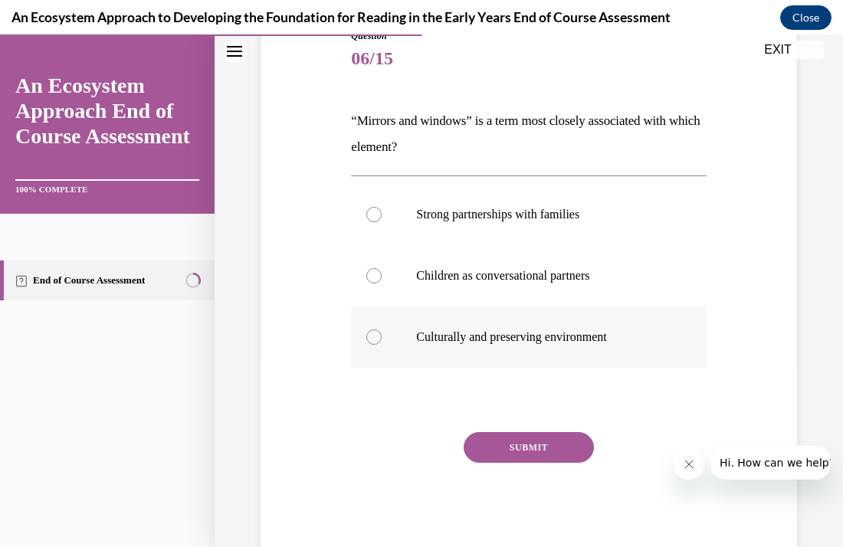
click at [393, 343] on label "Culturally and preserving environment" at bounding box center [528, 337] width 355 height 61
click at [382, 343] on input "Culturally and preserving environment" at bounding box center [373, 337] width 15 height 15
radio input "true"
click at [483, 443] on button "SUBMIT" at bounding box center [529, 447] width 130 height 31
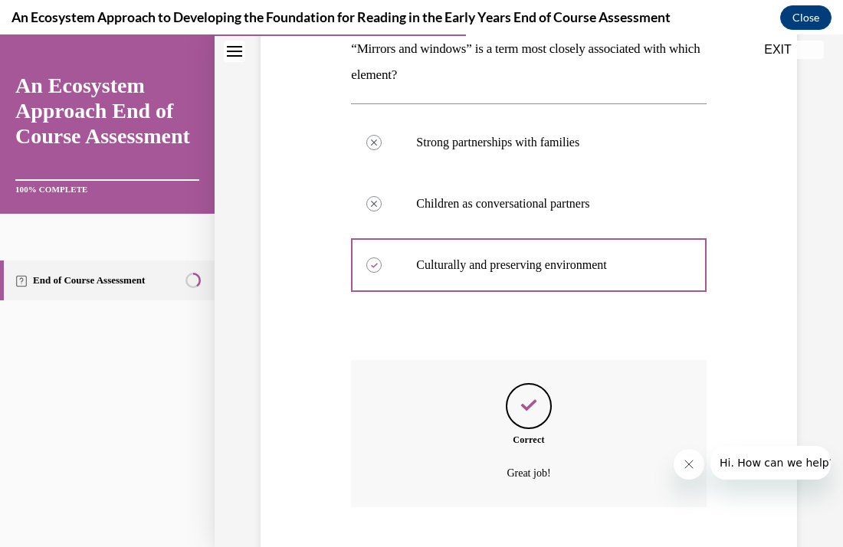
scroll to position [350, 0]
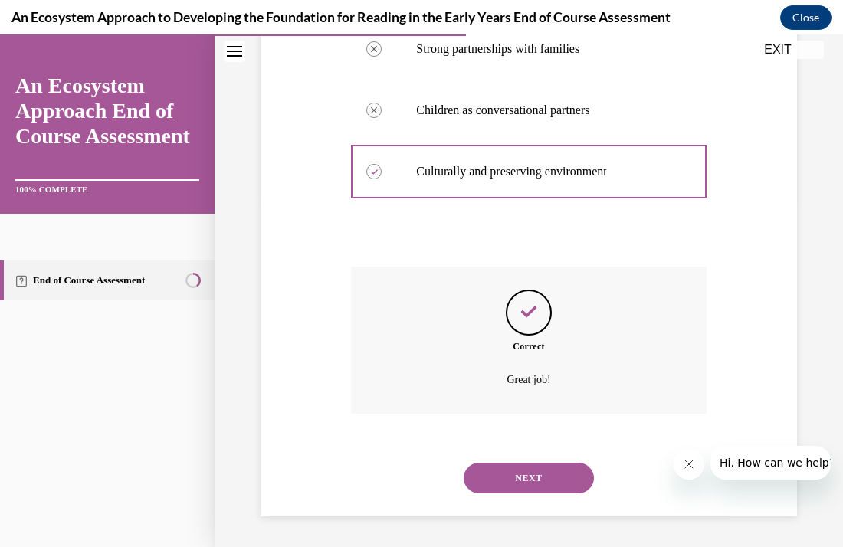
click at [540, 475] on button "NEXT" at bounding box center [529, 478] width 130 height 31
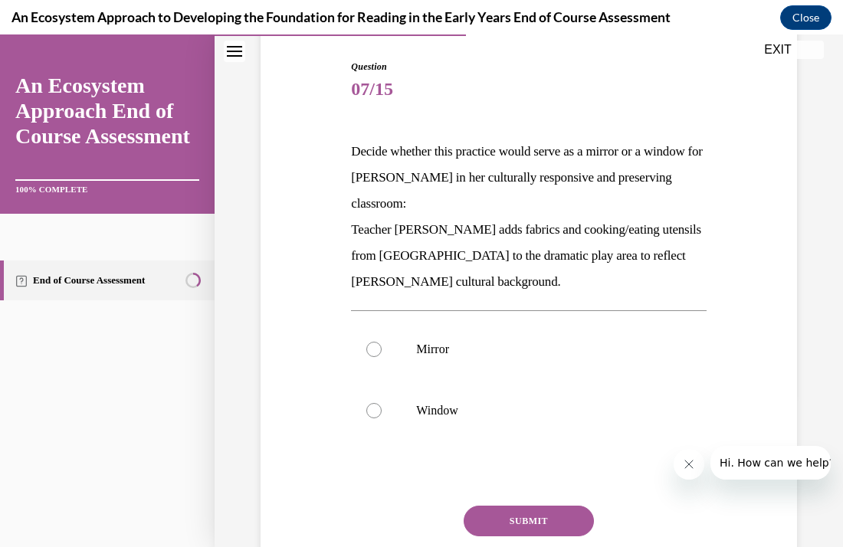
scroll to position [184, 0]
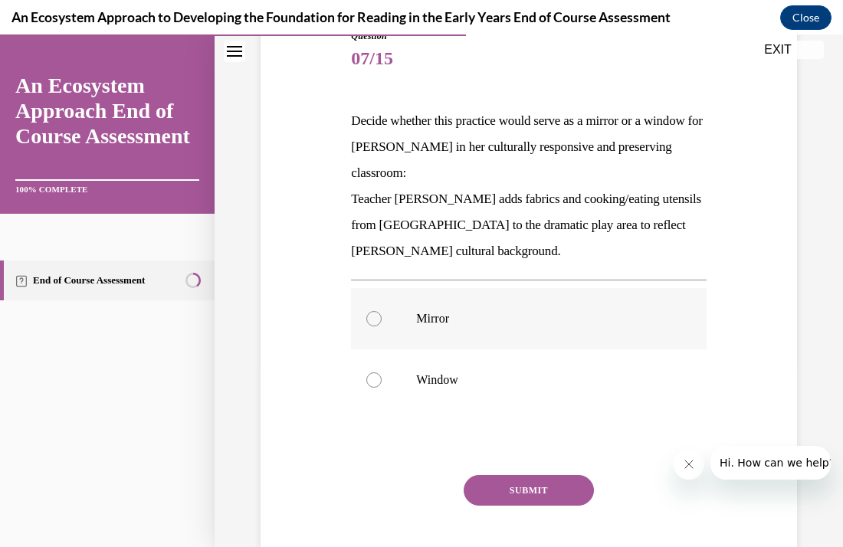
click at [434, 317] on p "Mirror" at bounding box center [541, 318] width 251 height 15
click at [382, 317] on input "Mirror" at bounding box center [373, 318] width 15 height 15
radio input "true"
click at [506, 476] on button "SUBMIT" at bounding box center [529, 490] width 130 height 31
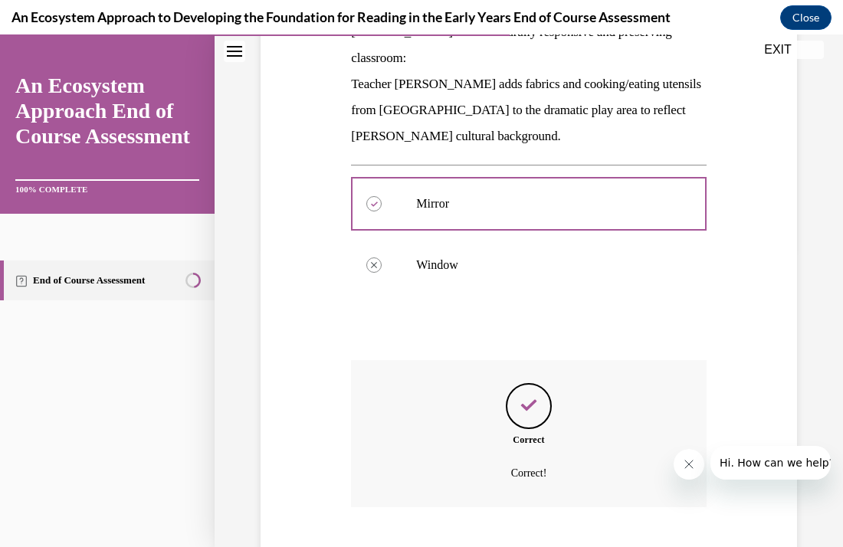
scroll to position [393, 0]
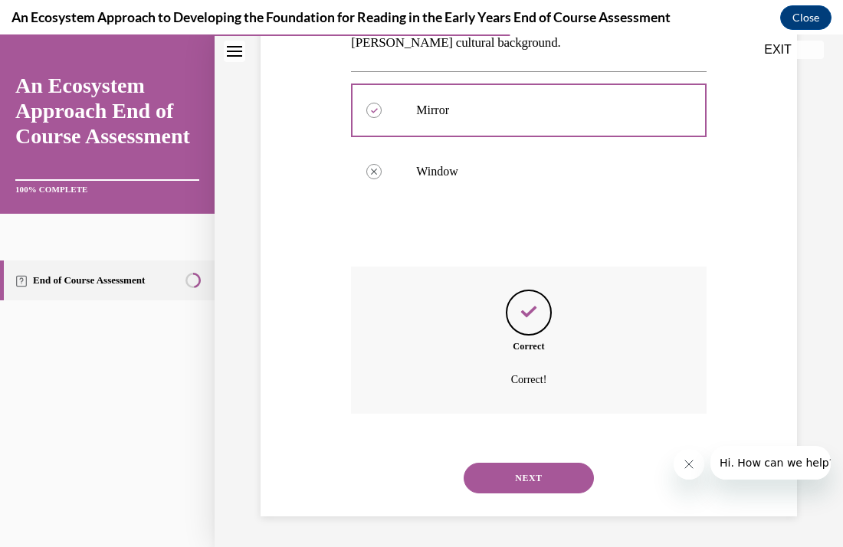
click at [515, 478] on button "NEXT" at bounding box center [529, 478] width 130 height 31
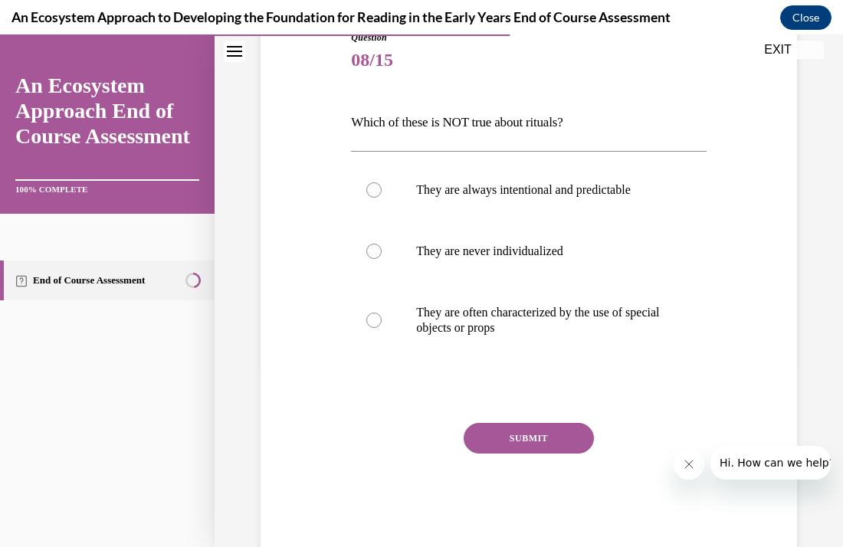
scroll to position [184, 0]
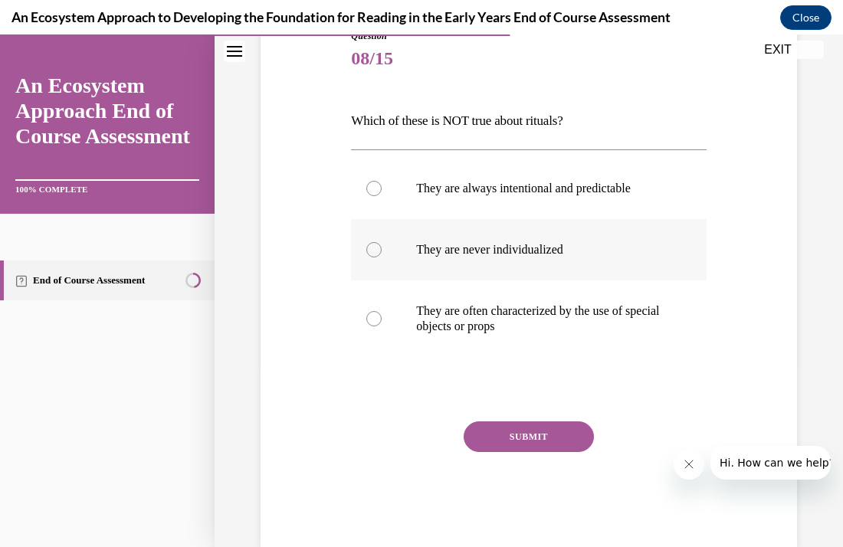
click at [376, 245] on div at bounding box center [373, 249] width 15 height 15
click at [376, 245] on input "They are never individualized" at bounding box center [373, 249] width 15 height 15
radio input "true"
click at [542, 427] on button "SUBMIT" at bounding box center [529, 437] width 130 height 31
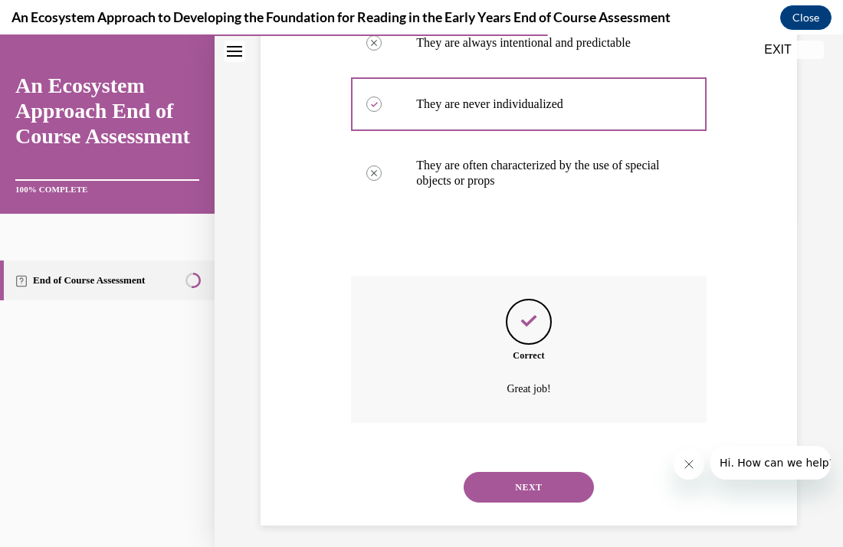
scroll to position [338, 0]
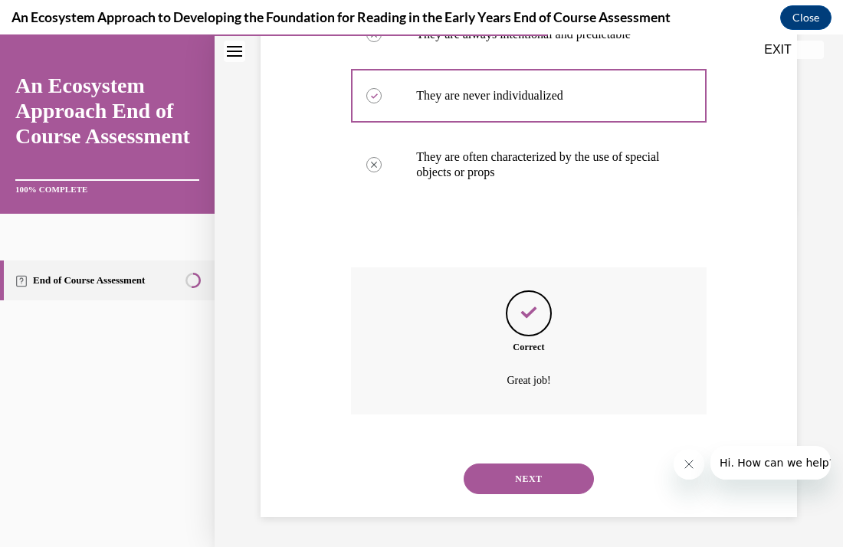
click at [527, 474] on button "NEXT" at bounding box center [529, 479] width 130 height 31
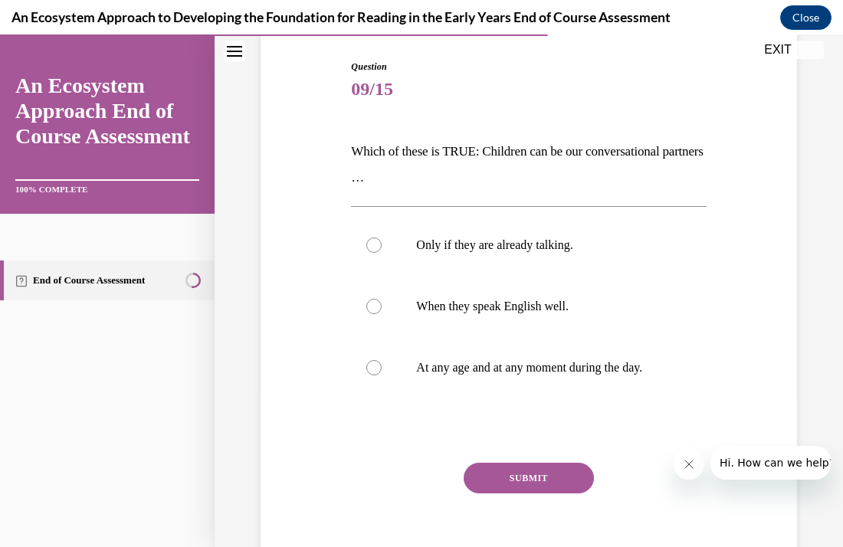
scroll to position [184, 0]
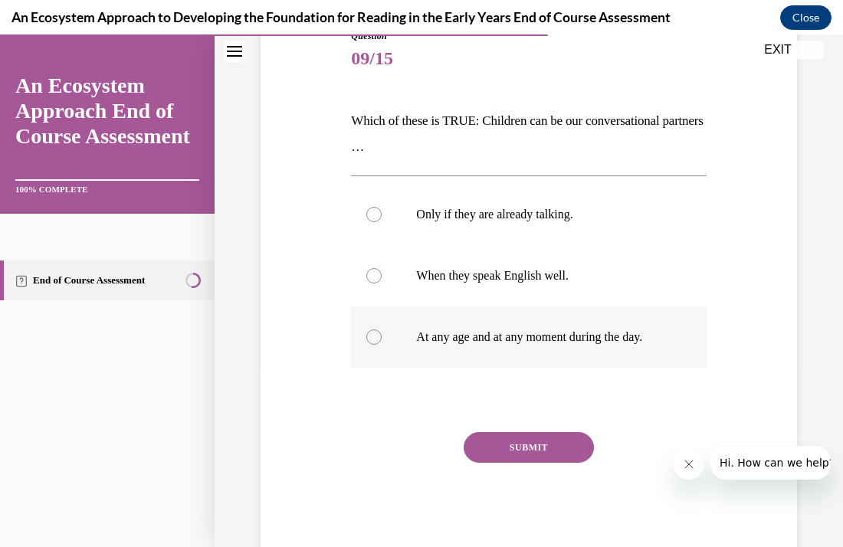
click at [439, 340] on p "At any age and at any moment during the day." at bounding box center [541, 337] width 251 height 15
click at [382, 340] on input "At any age and at any moment during the day." at bounding box center [373, 337] width 15 height 15
radio input "true"
click at [527, 439] on button "SUBMIT" at bounding box center [529, 447] width 130 height 31
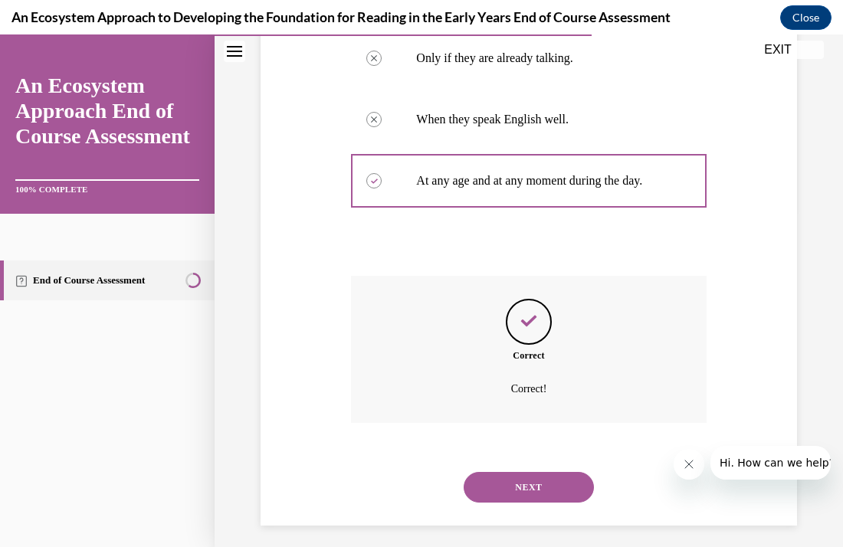
scroll to position [350, 0]
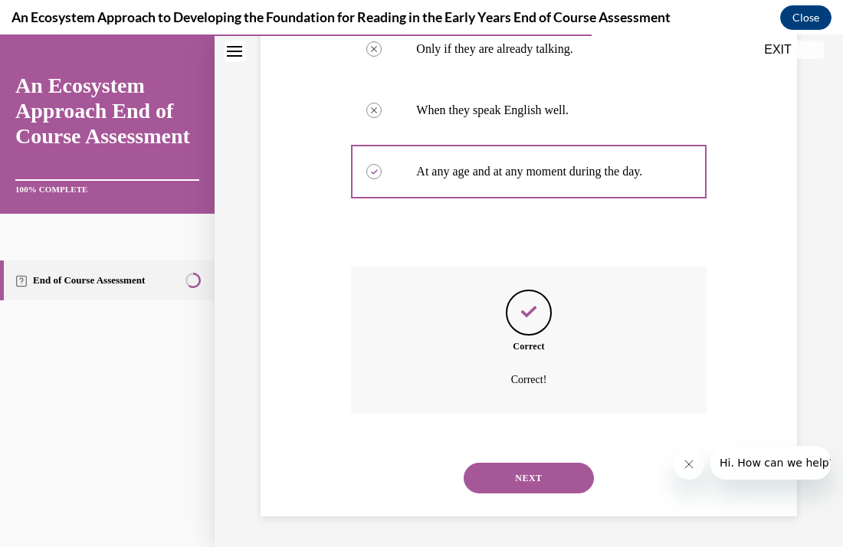
click at [527, 464] on button "NEXT" at bounding box center [529, 478] width 130 height 31
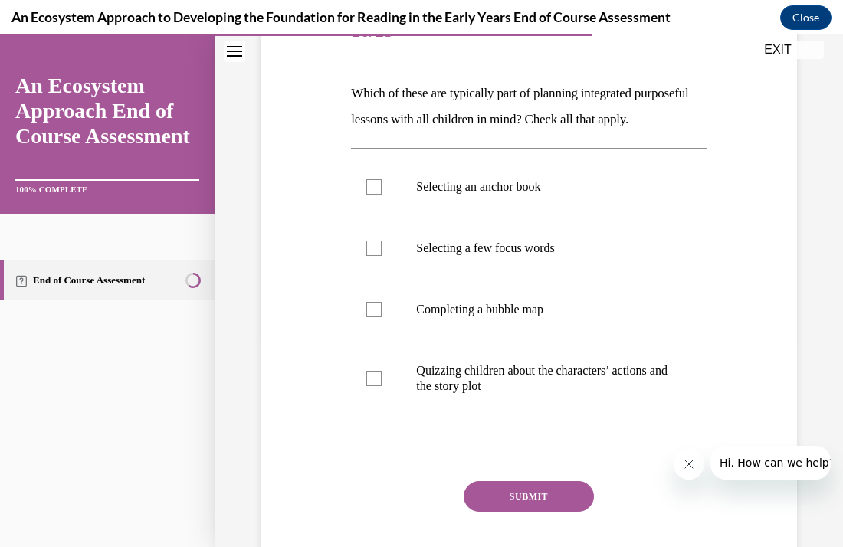
scroll to position [215, 0]
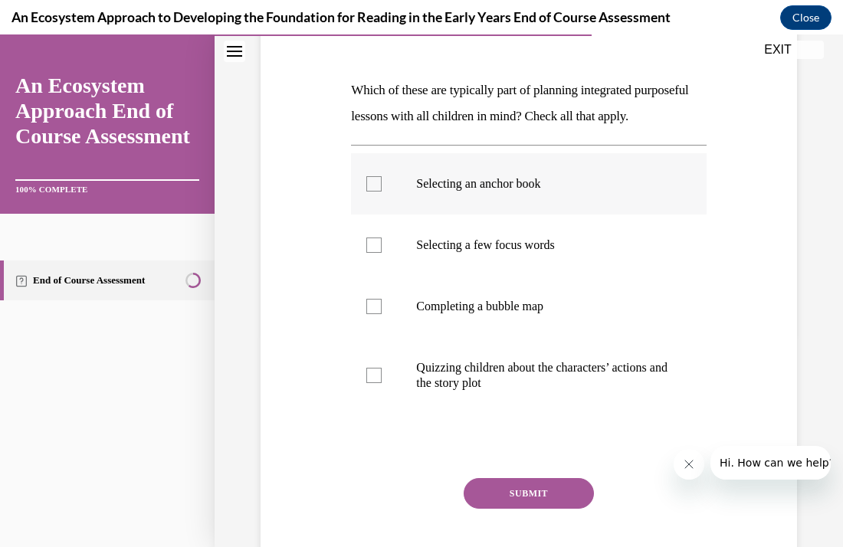
click at [420, 192] on p "Selecting an anchor book" at bounding box center [541, 183] width 251 height 15
click at [382, 192] on input "Selecting an anchor book" at bounding box center [373, 183] width 15 height 15
checkbox input "true"
click at [399, 275] on label "Selecting a few focus words" at bounding box center [528, 245] width 355 height 61
click at [382, 253] on input "Selecting a few focus words" at bounding box center [373, 245] width 15 height 15
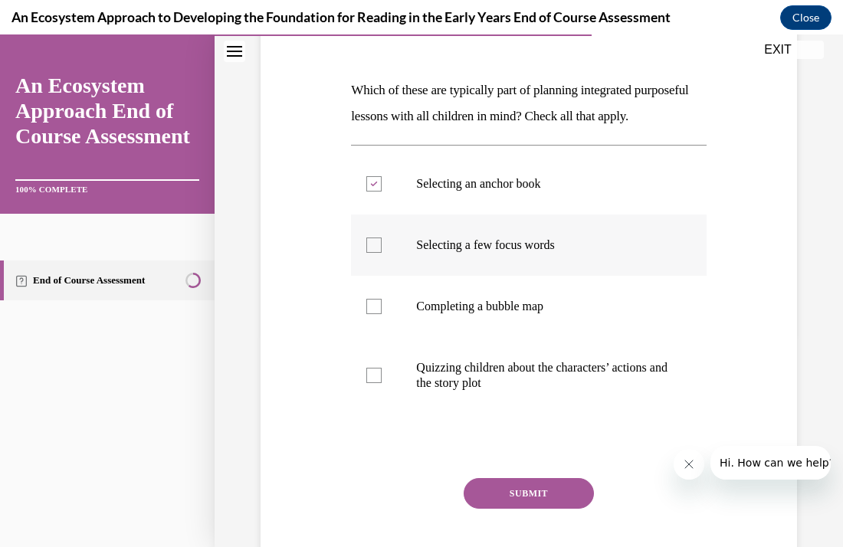
checkbox input "true"
click at [396, 337] on label "Completing a bubble map" at bounding box center [528, 306] width 355 height 61
click at [382, 314] on input "Completing a bubble map" at bounding box center [373, 306] width 15 height 15
checkbox input "true"
click at [518, 506] on button "SUBMIT" at bounding box center [529, 493] width 130 height 31
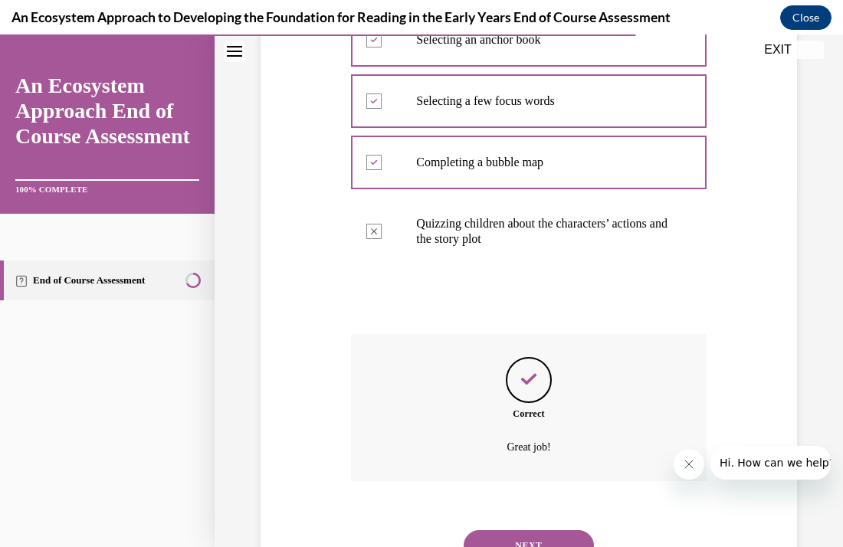
scroll to position [452, 0]
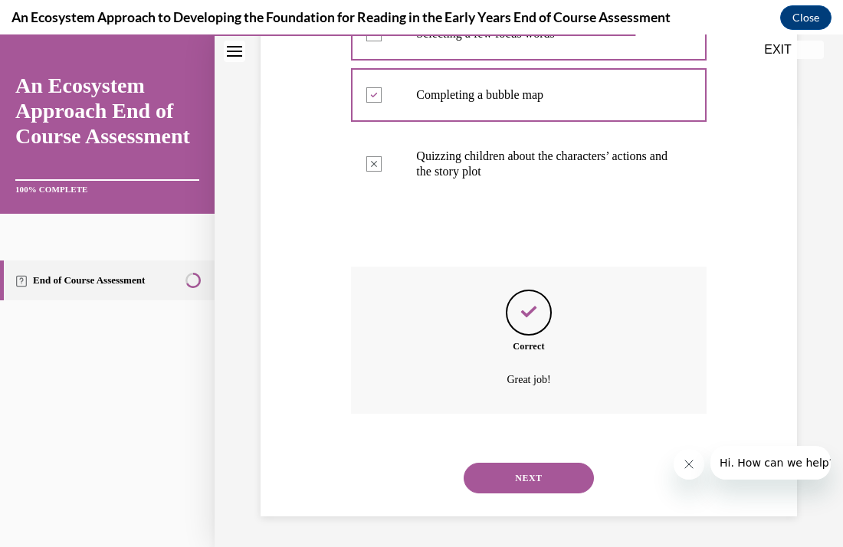
click at [508, 485] on button "NEXT" at bounding box center [529, 478] width 130 height 31
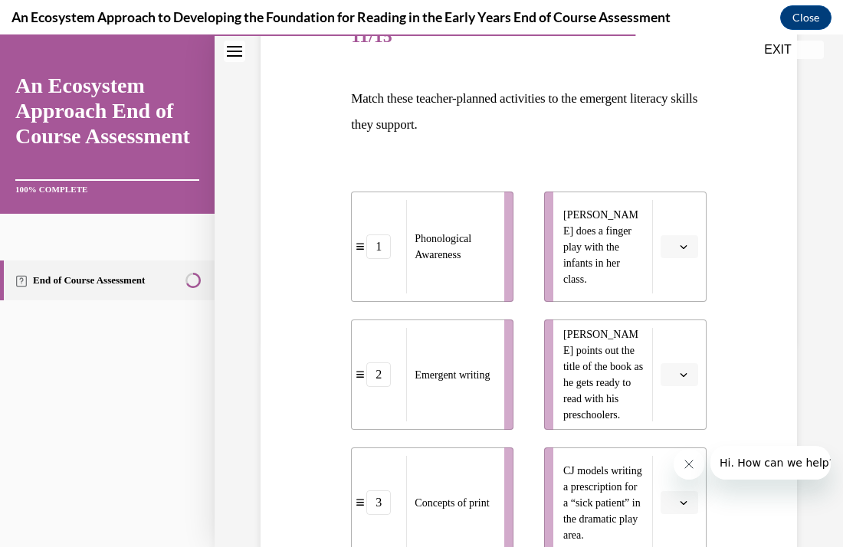
scroll to position [215, 0]
